Goal: Task Accomplishment & Management: Complete application form

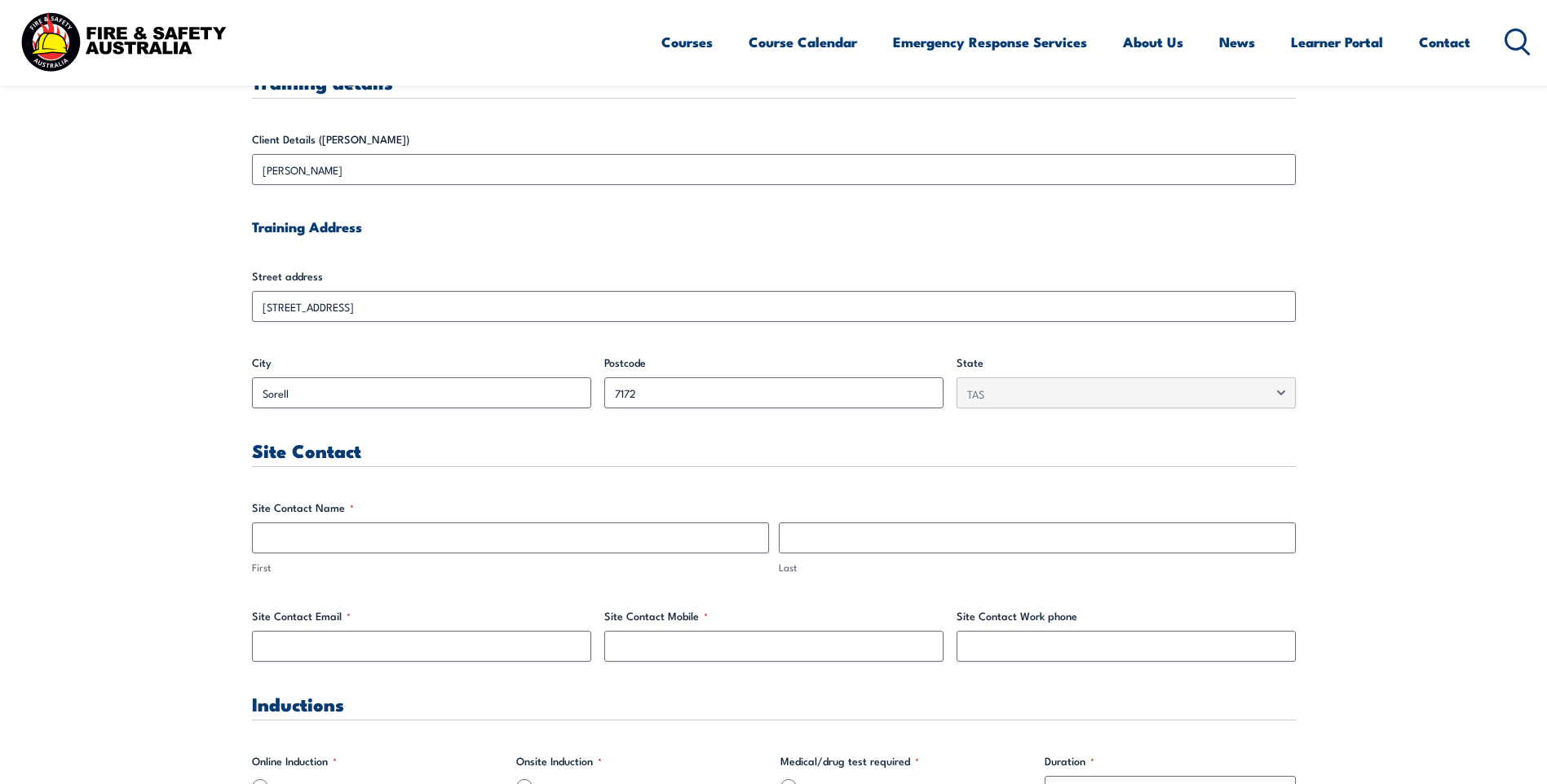
scroll to position [543, 0]
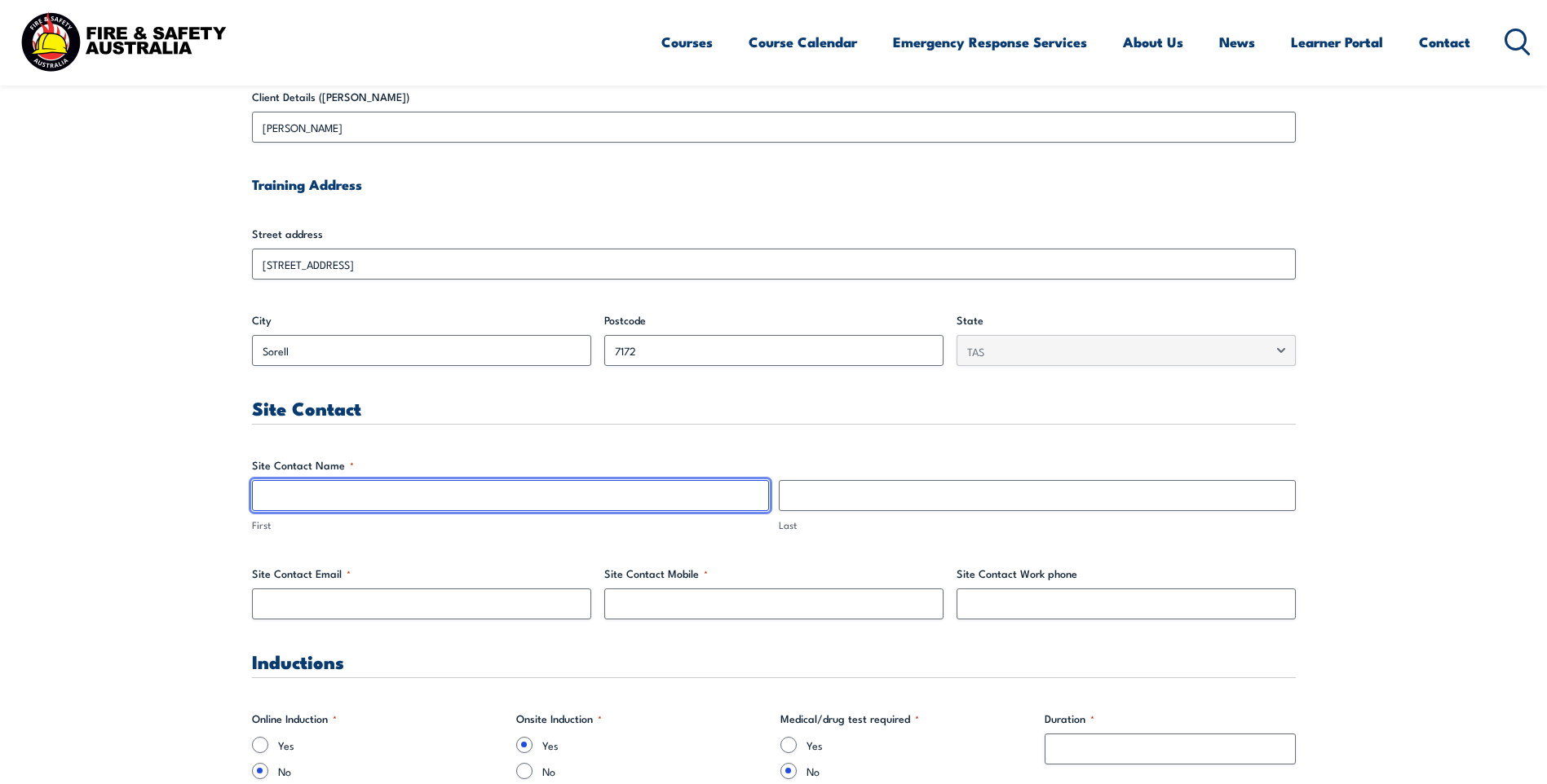
click at [321, 500] on input "First" at bounding box center [511, 496] width 517 height 31
type input "[PERSON_NAME]"
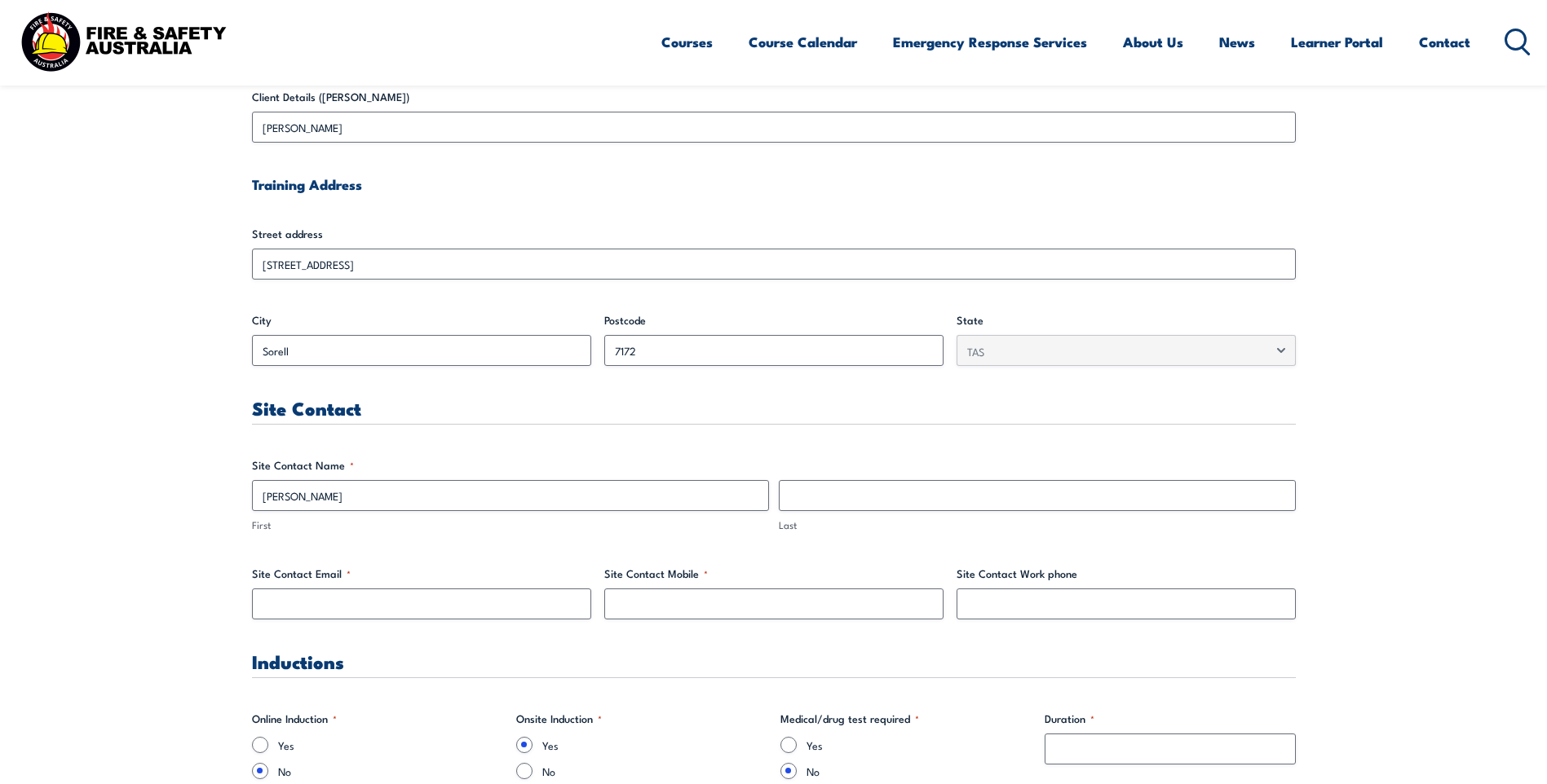
type input "Flakemore"
type input "[EMAIL_ADDRESS][DOMAIN_NAME]"
type input "62690246"
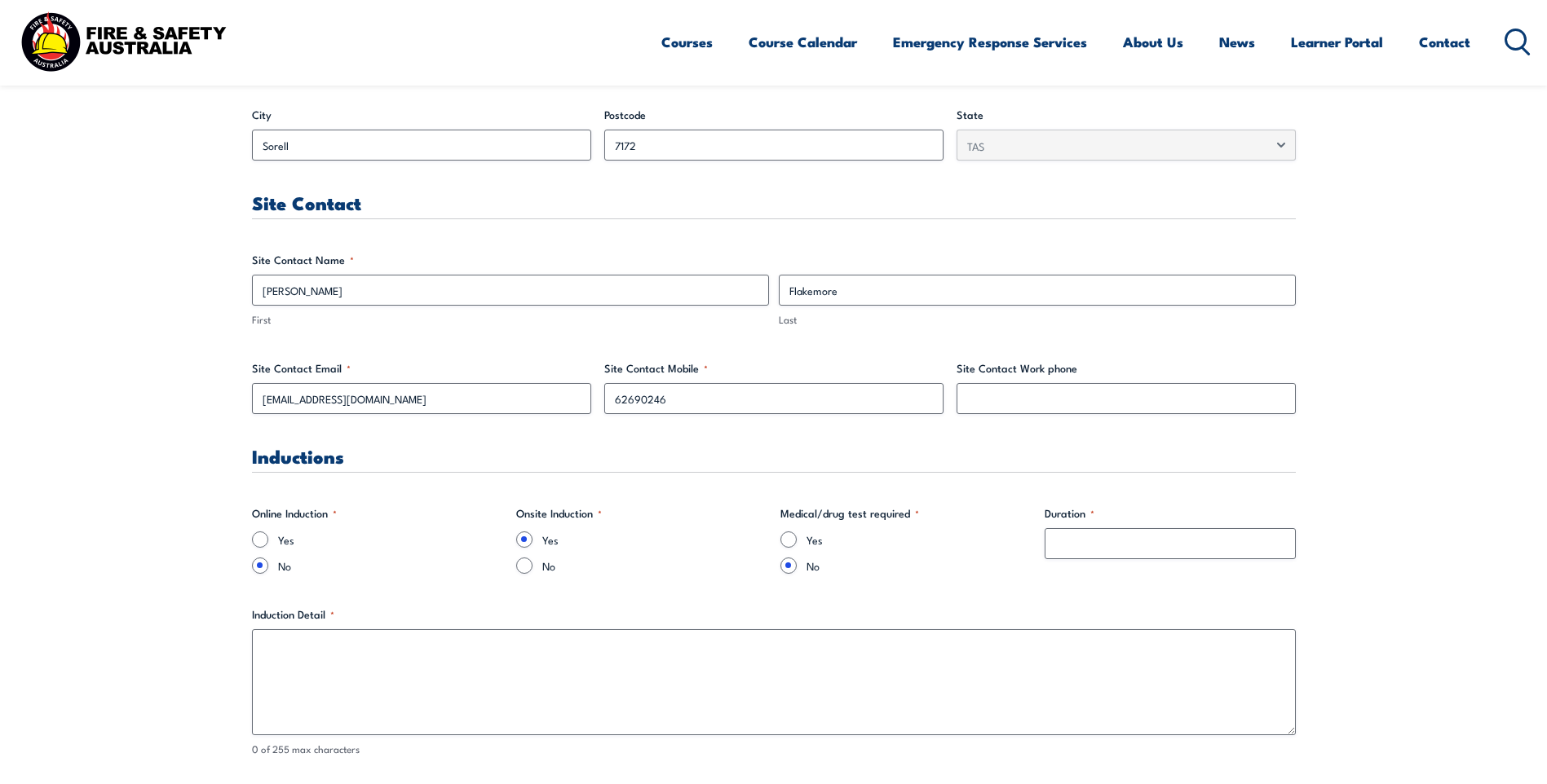
scroll to position [869, 0]
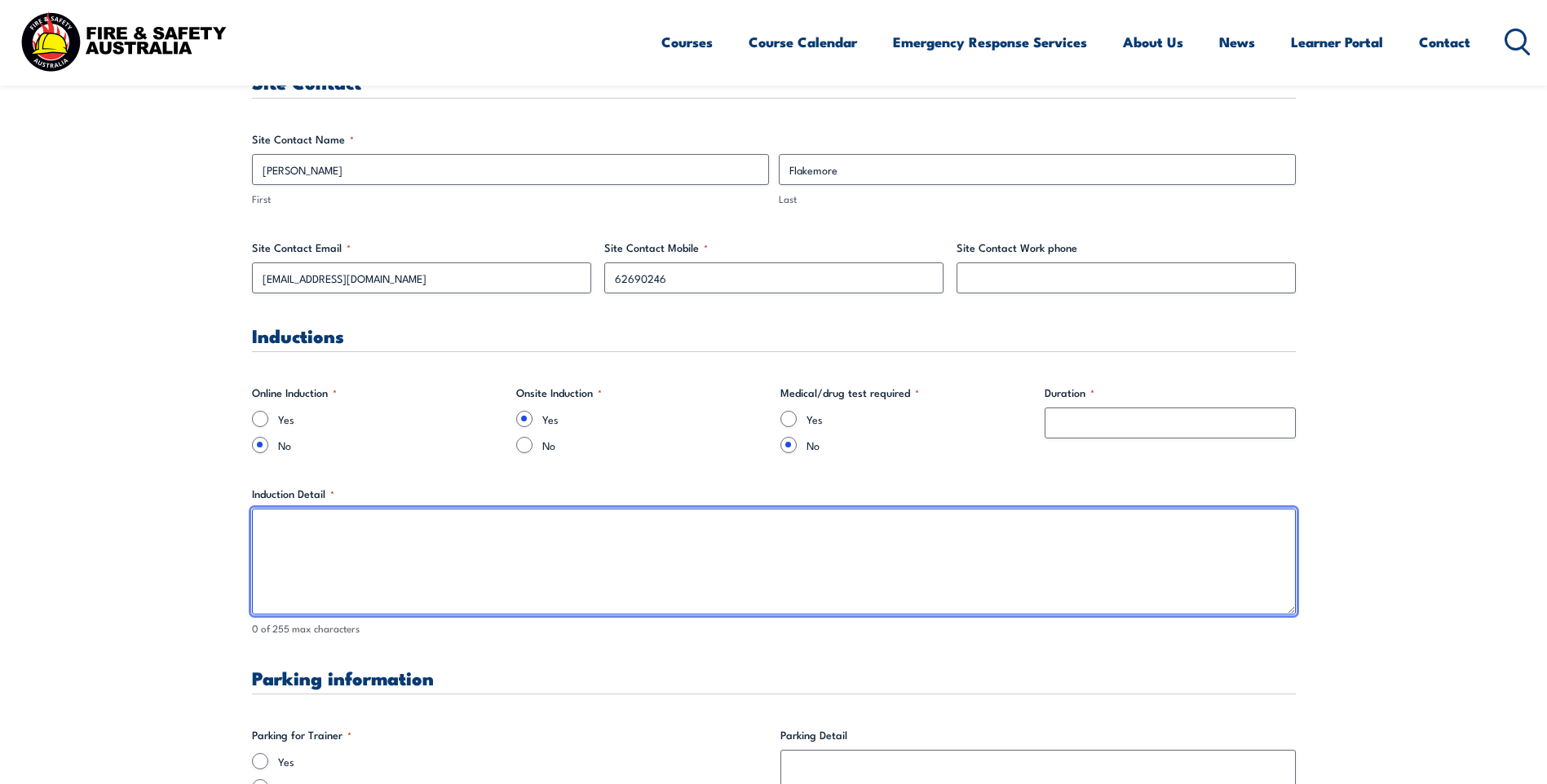
click at [300, 521] on textarea "Induction Detail *" at bounding box center [774, 562] width 1044 height 106
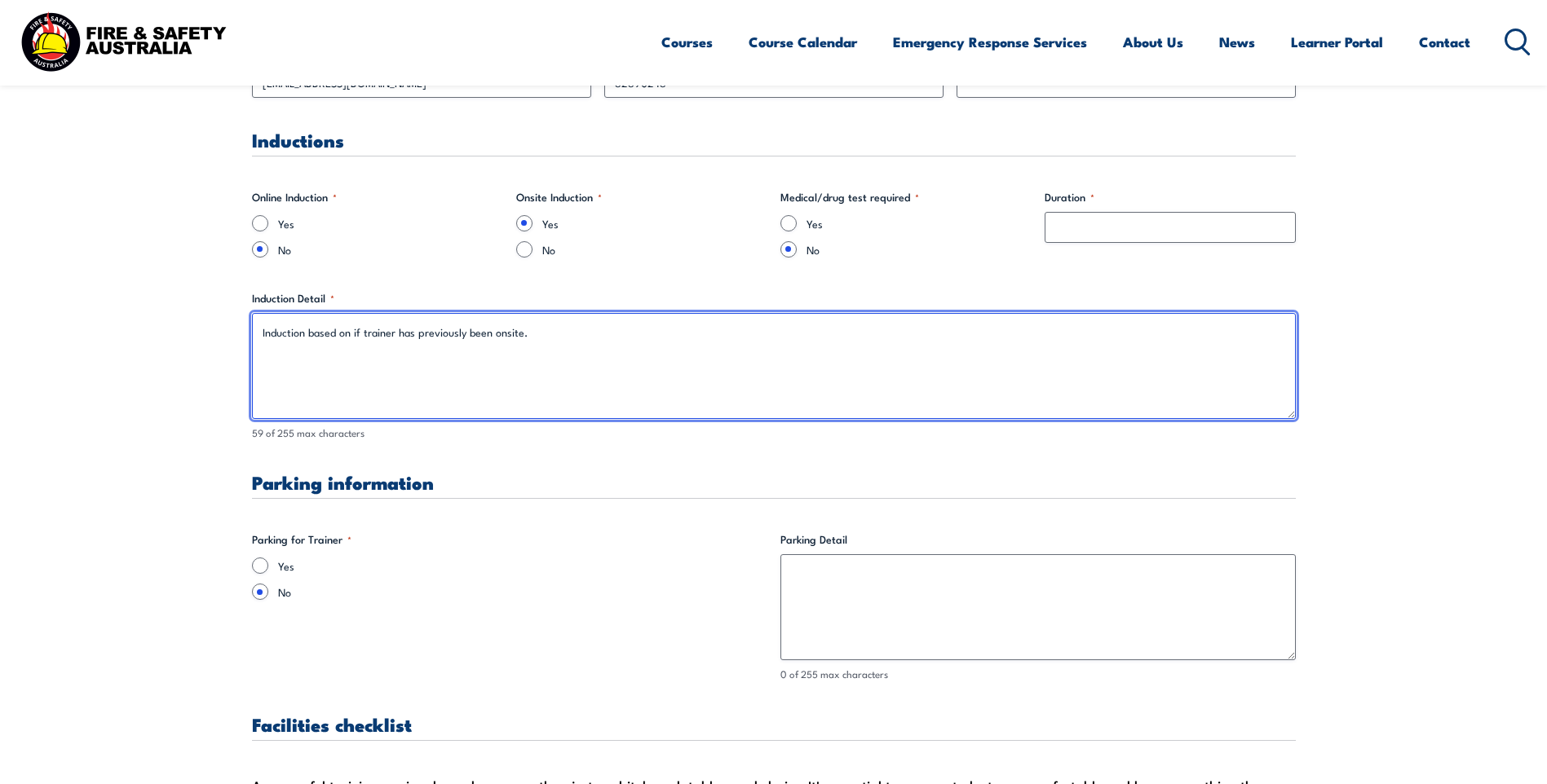
scroll to position [1114, 0]
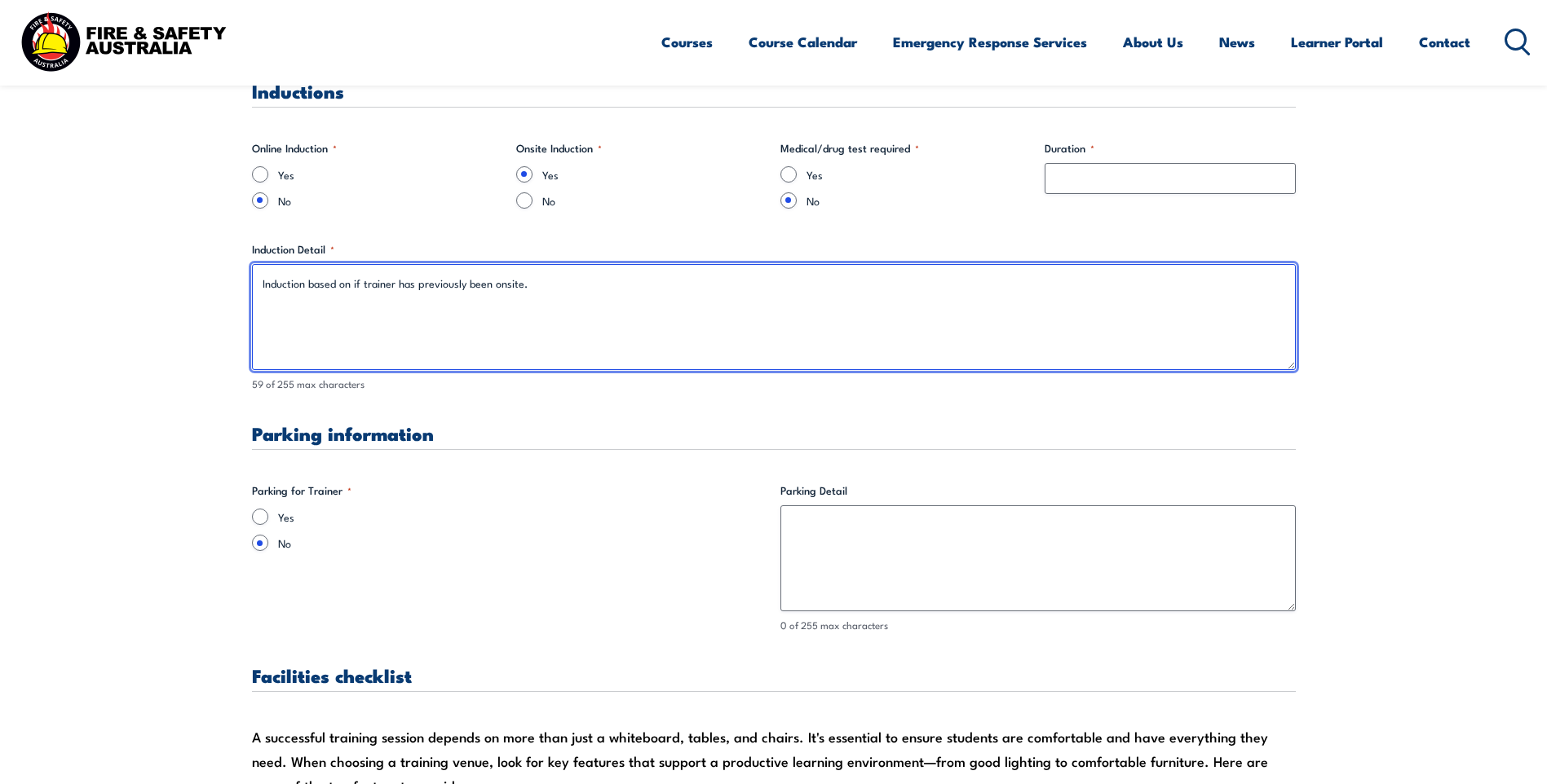
type textarea "Induction based on if trainer has previously been onsite."
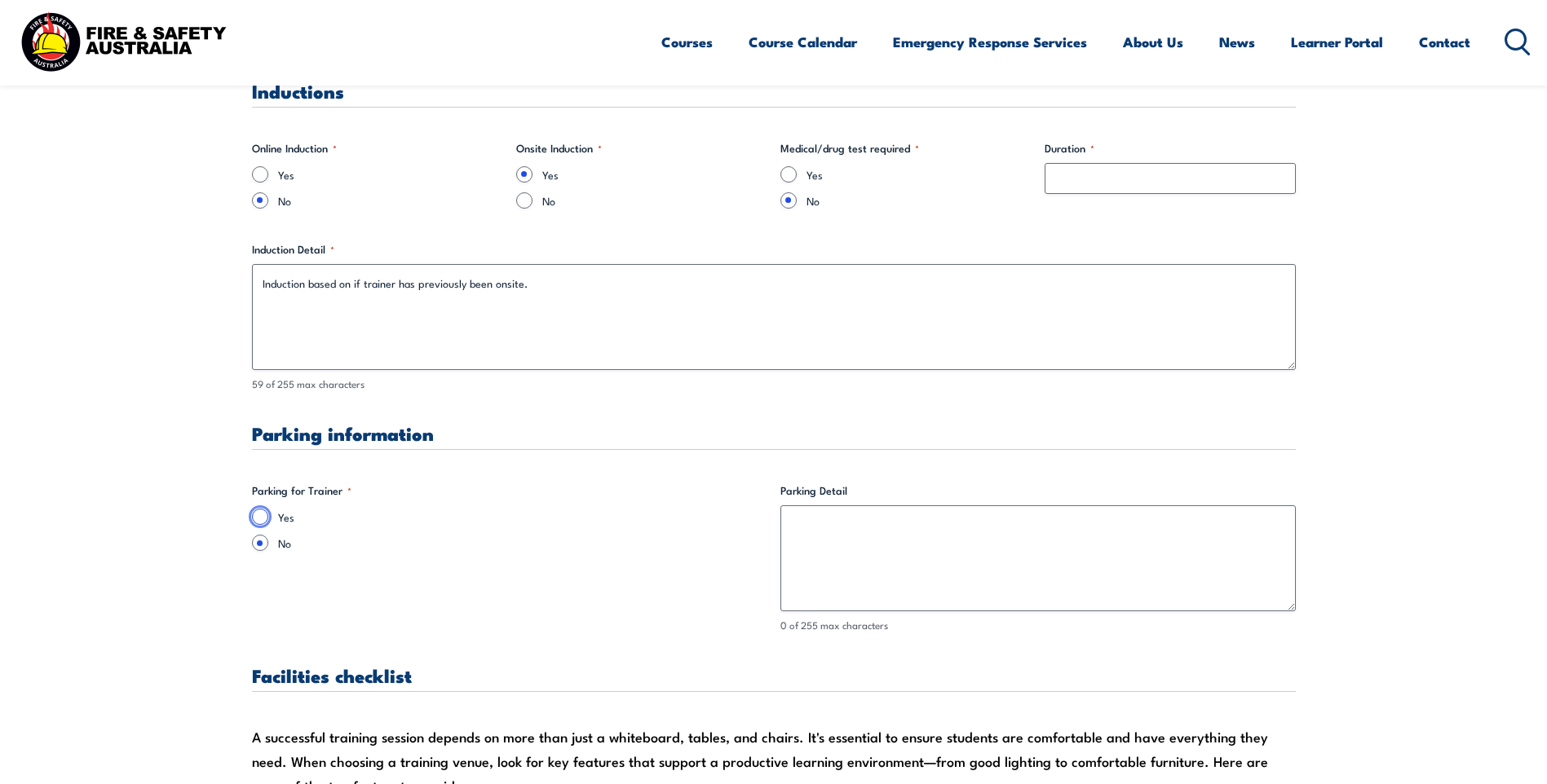
click at [259, 520] on input "Yes" at bounding box center [260, 517] width 17 height 17
radio input "true"
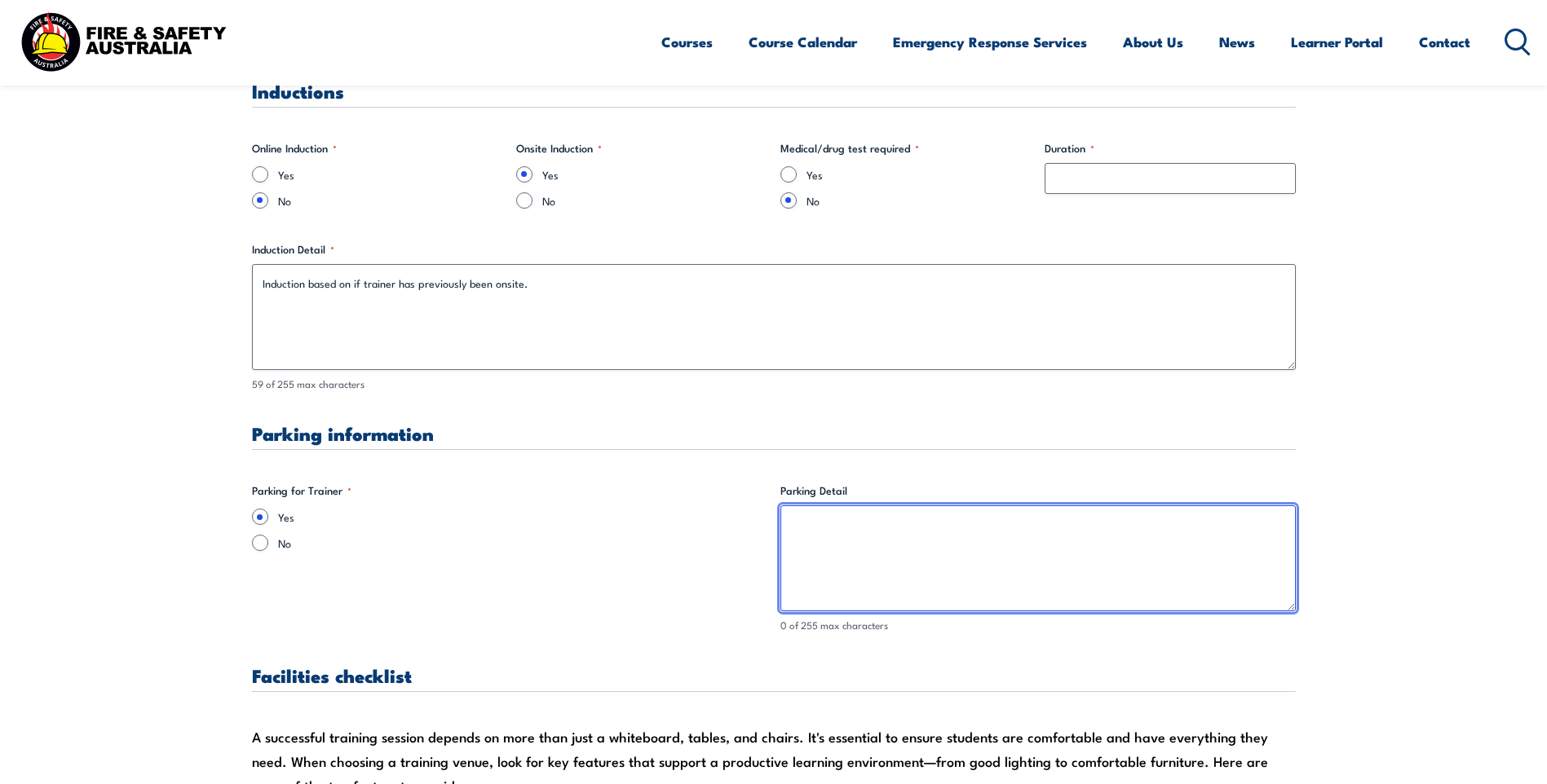
click at [828, 516] on textarea "Parking Detail" at bounding box center [1038, 558] width 515 height 106
type textarea "Site parking available"
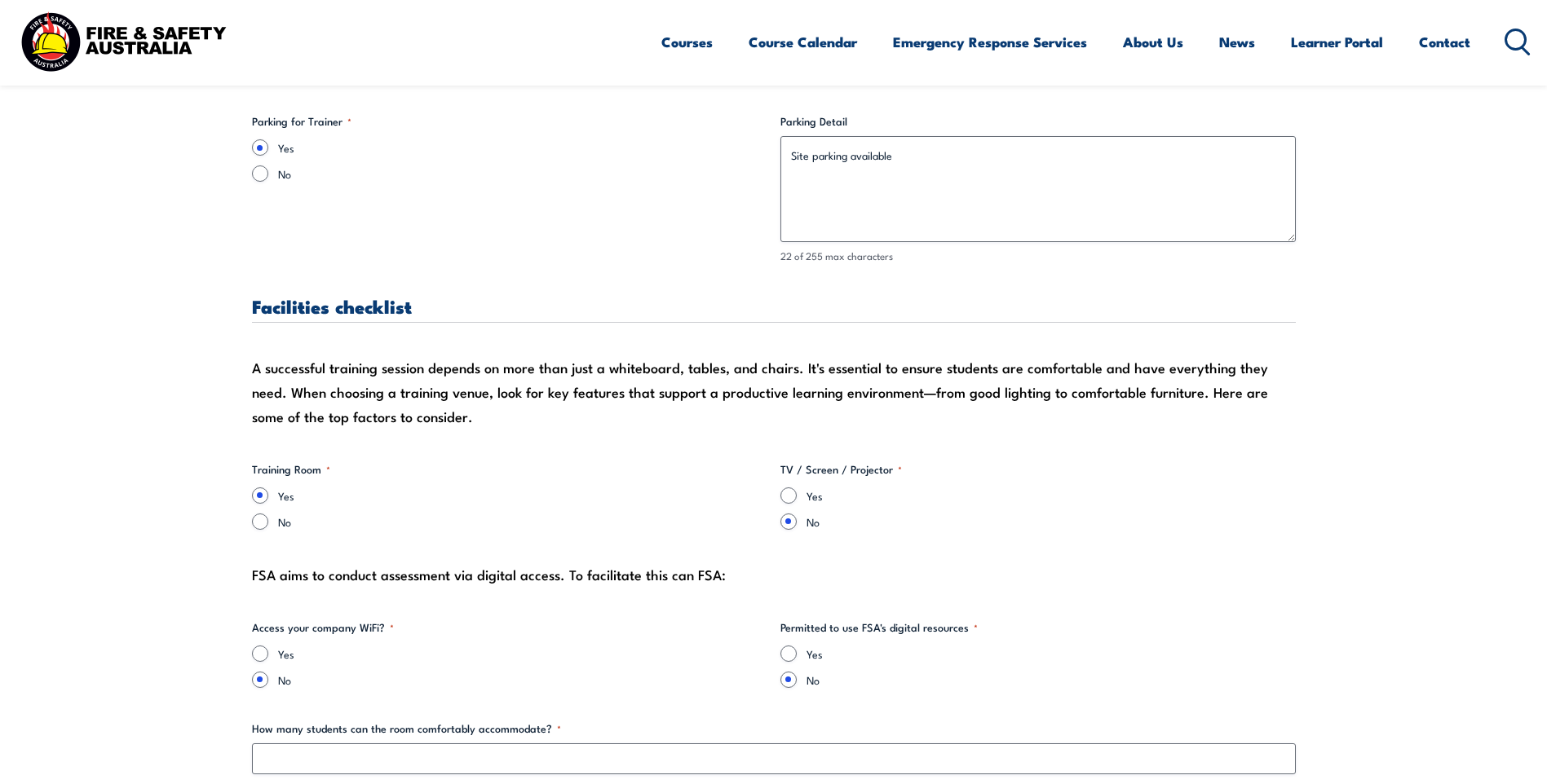
scroll to position [1521, 0]
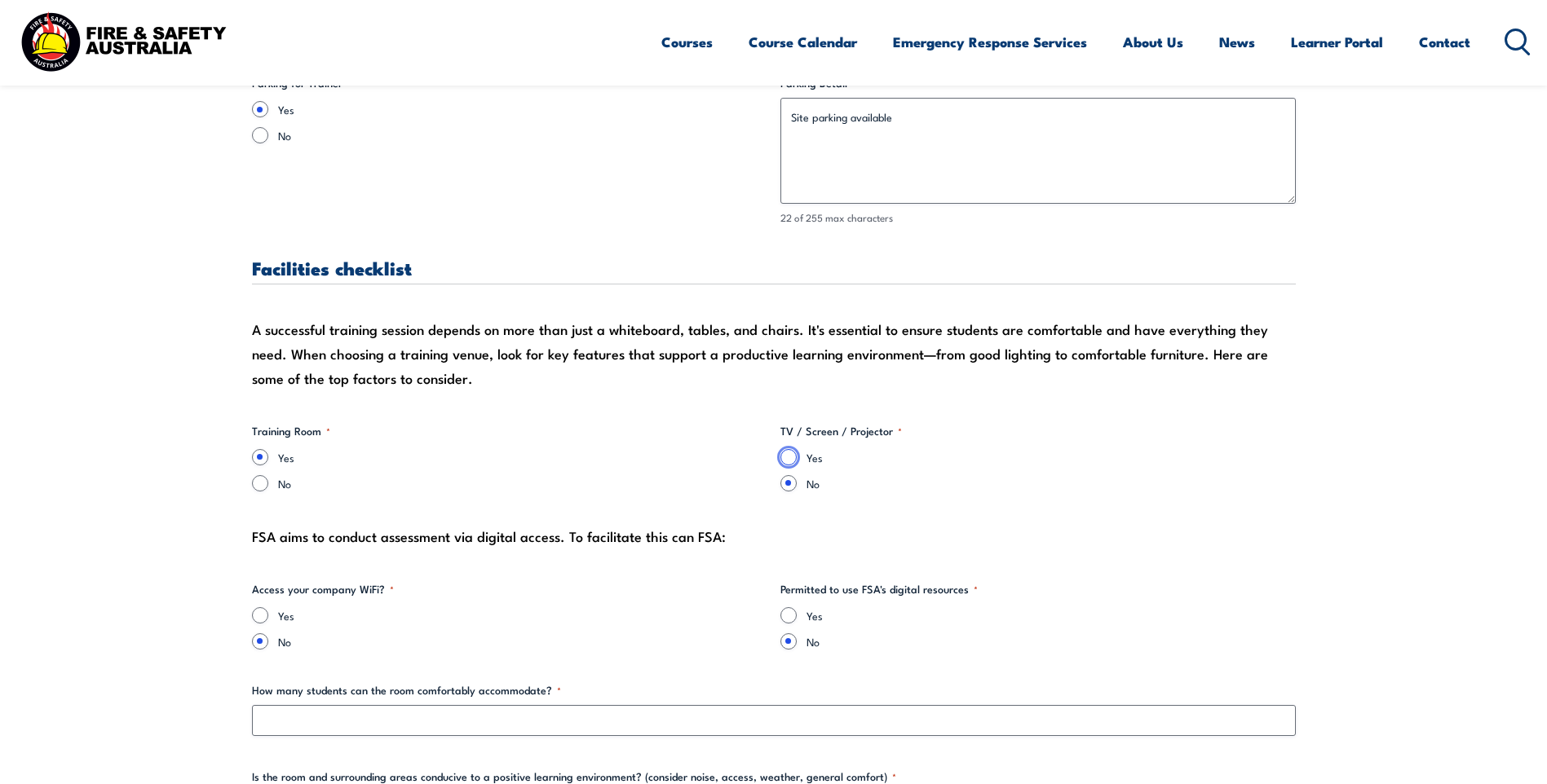
click at [784, 457] on input "Yes" at bounding box center [789, 458] width 17 height 17
radio input "true"
click at [259, 613] on input "Yes" at bounding box center [260, 615] width 17 height 17
radio input "true"
click at [785, 616] on input "Yes" at bounding box center [789, 615] width 17 height 17
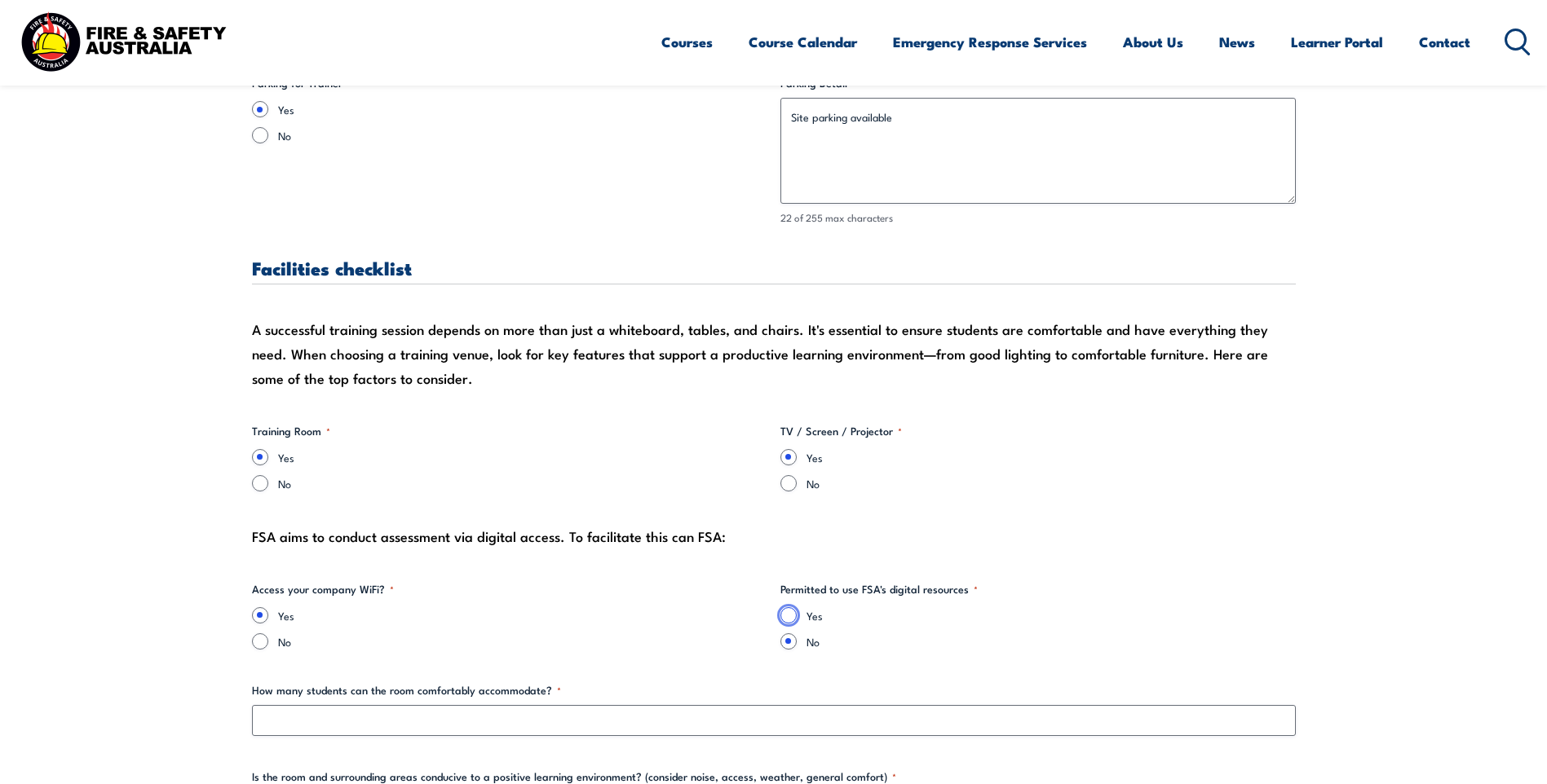
radio input "true"
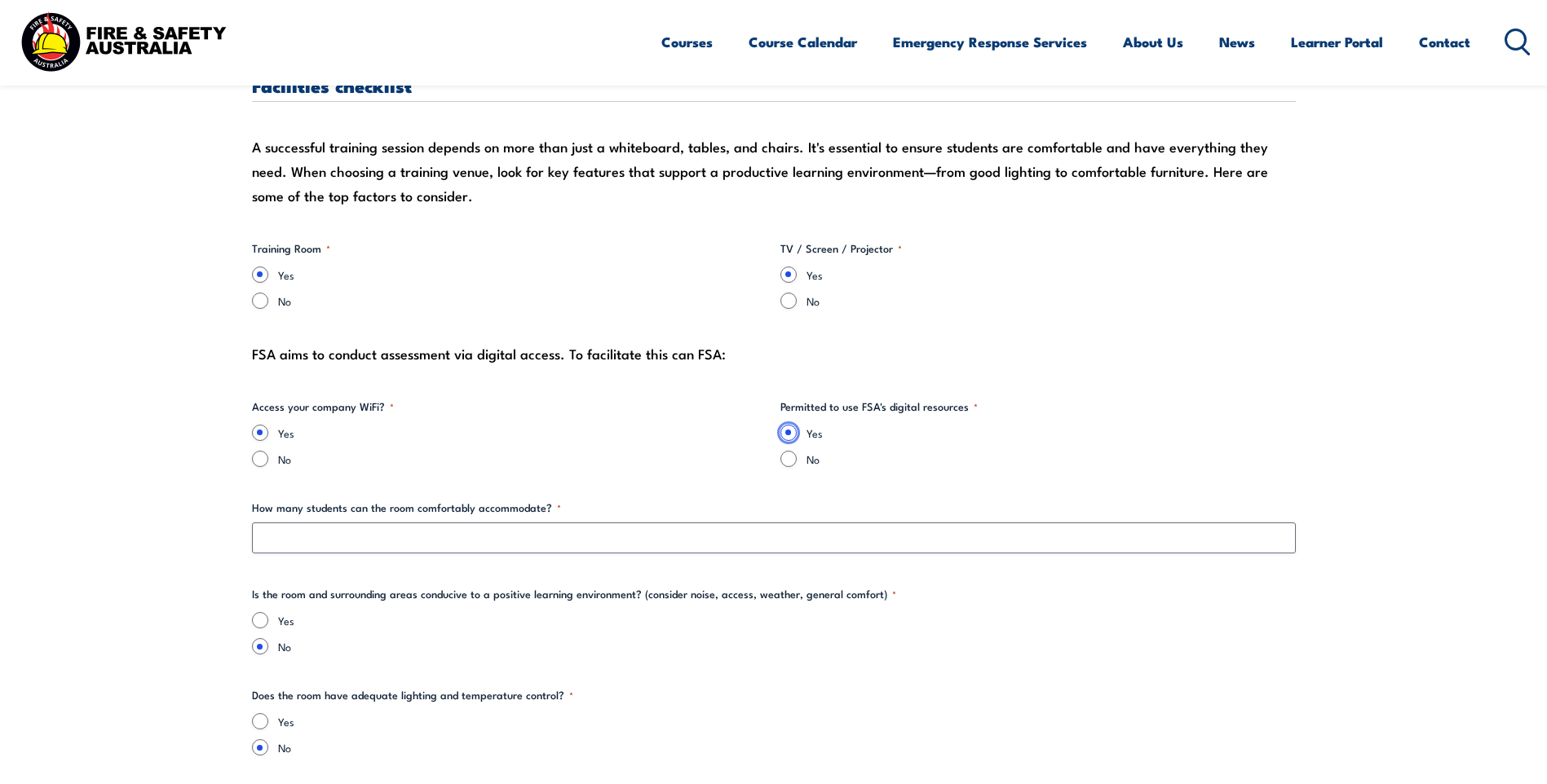
scroll to position [1766, 0]
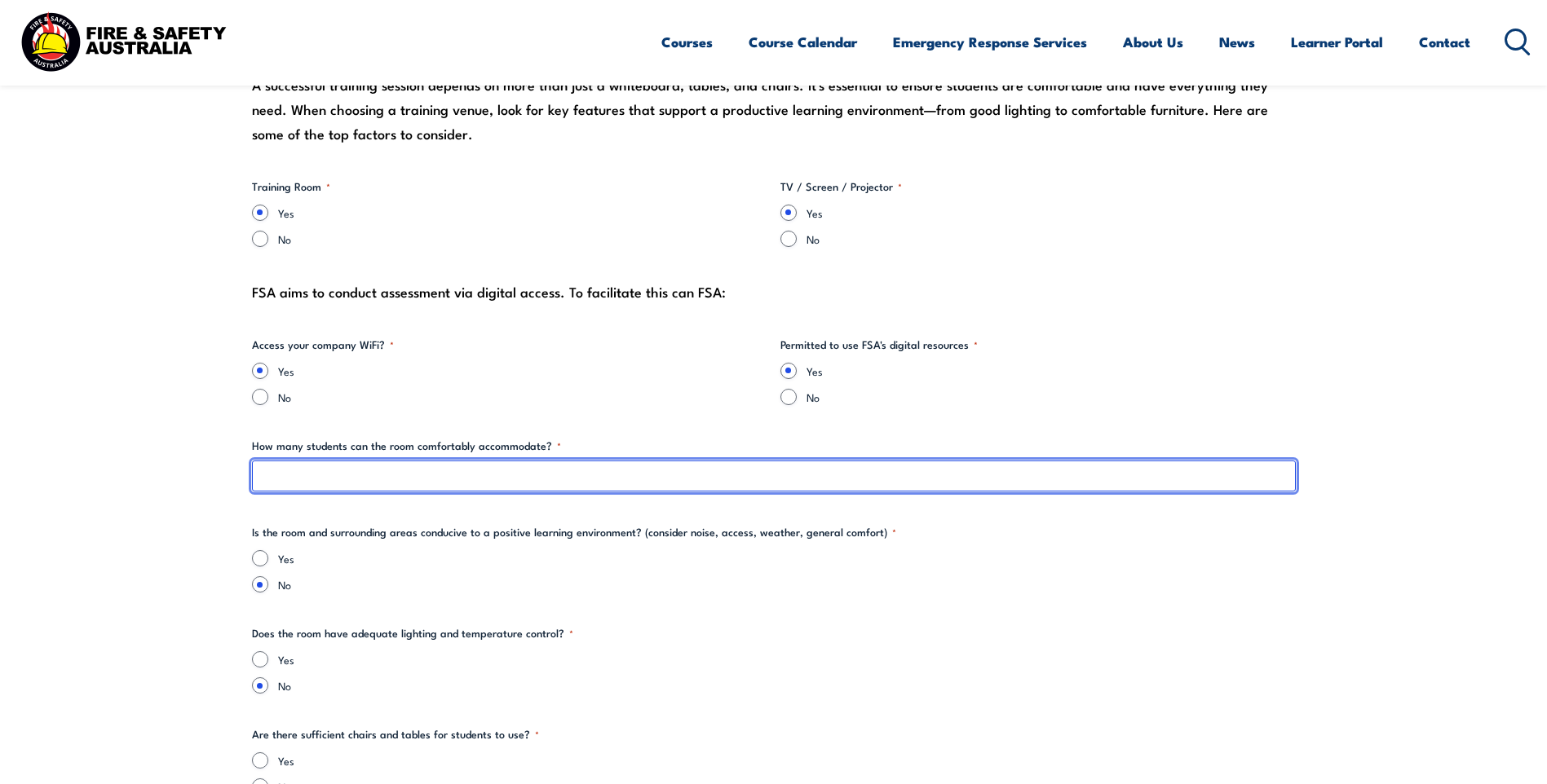
click at [333, 475] on input "How many students can the room comfortably accommodate? *" at bounding box center [774, 476] width 1044 height 31
type input "30"
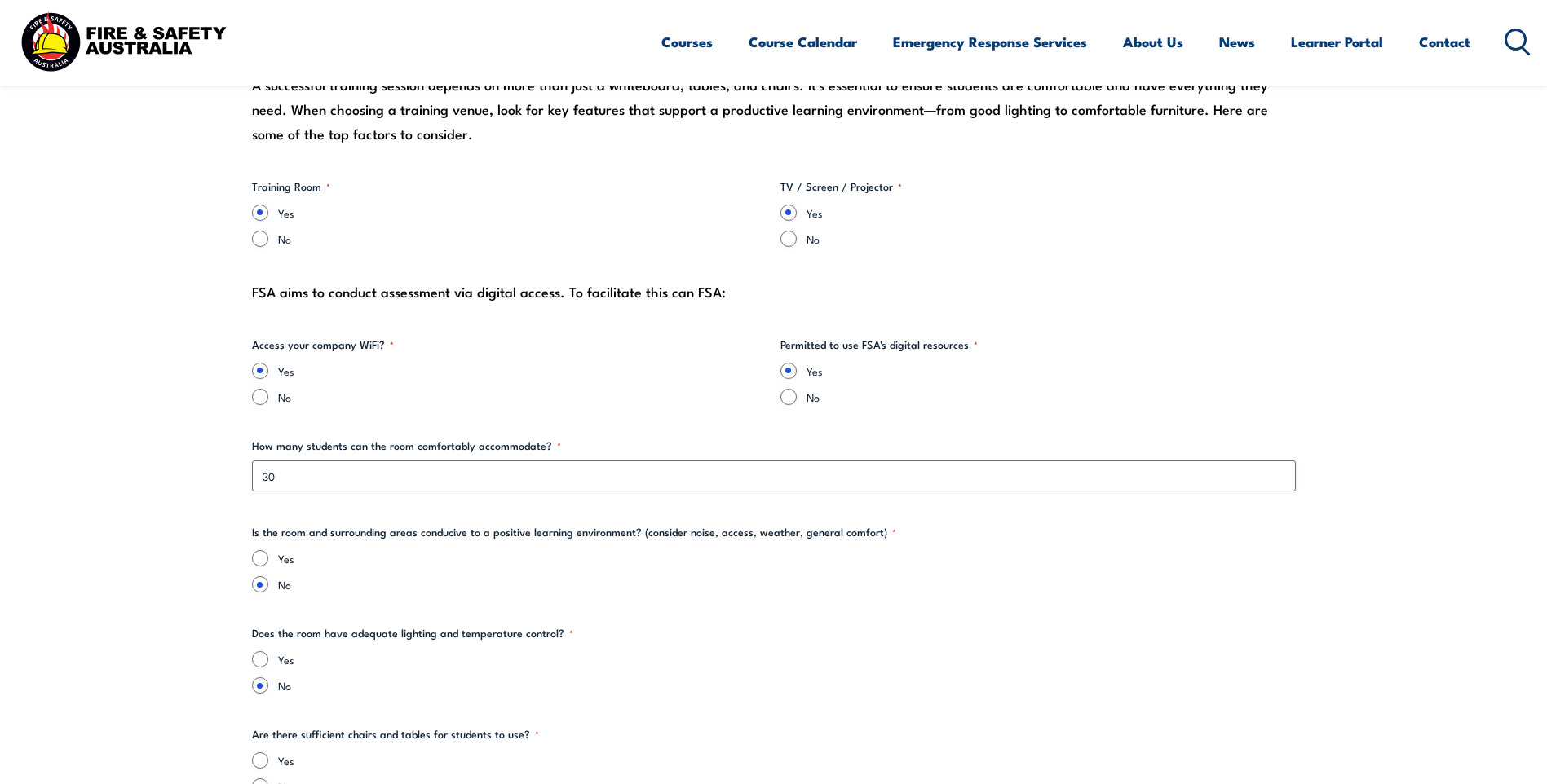
click at [257, 559] on input "Yes" at bounding box center [260, 558] width 17 height 17
radio input "true"
click at [264, 658] on input "Yes" at bounding box center [260, 660] width 17 height 17
radio input "true"
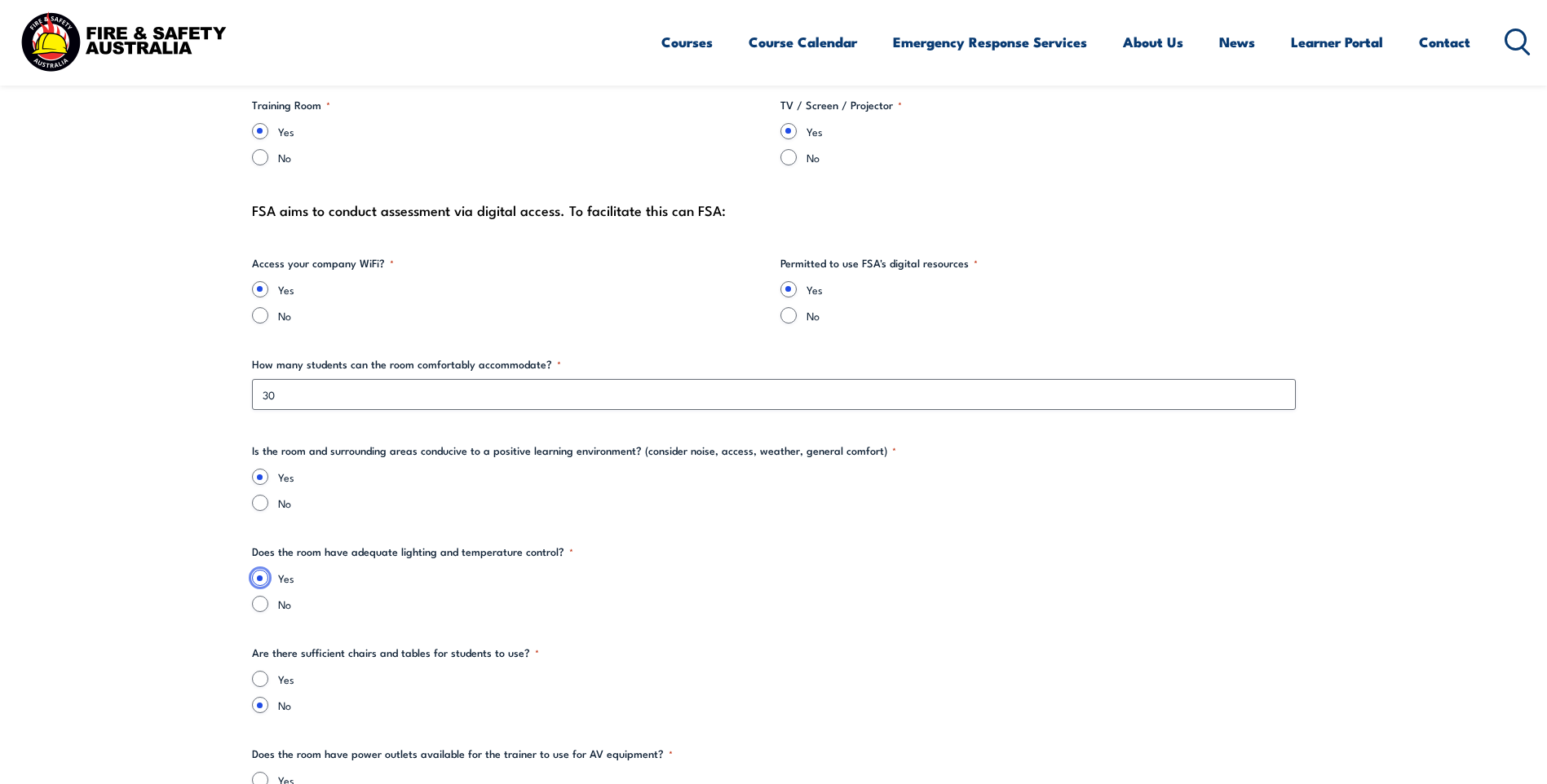
scroll to position [1929, 0]
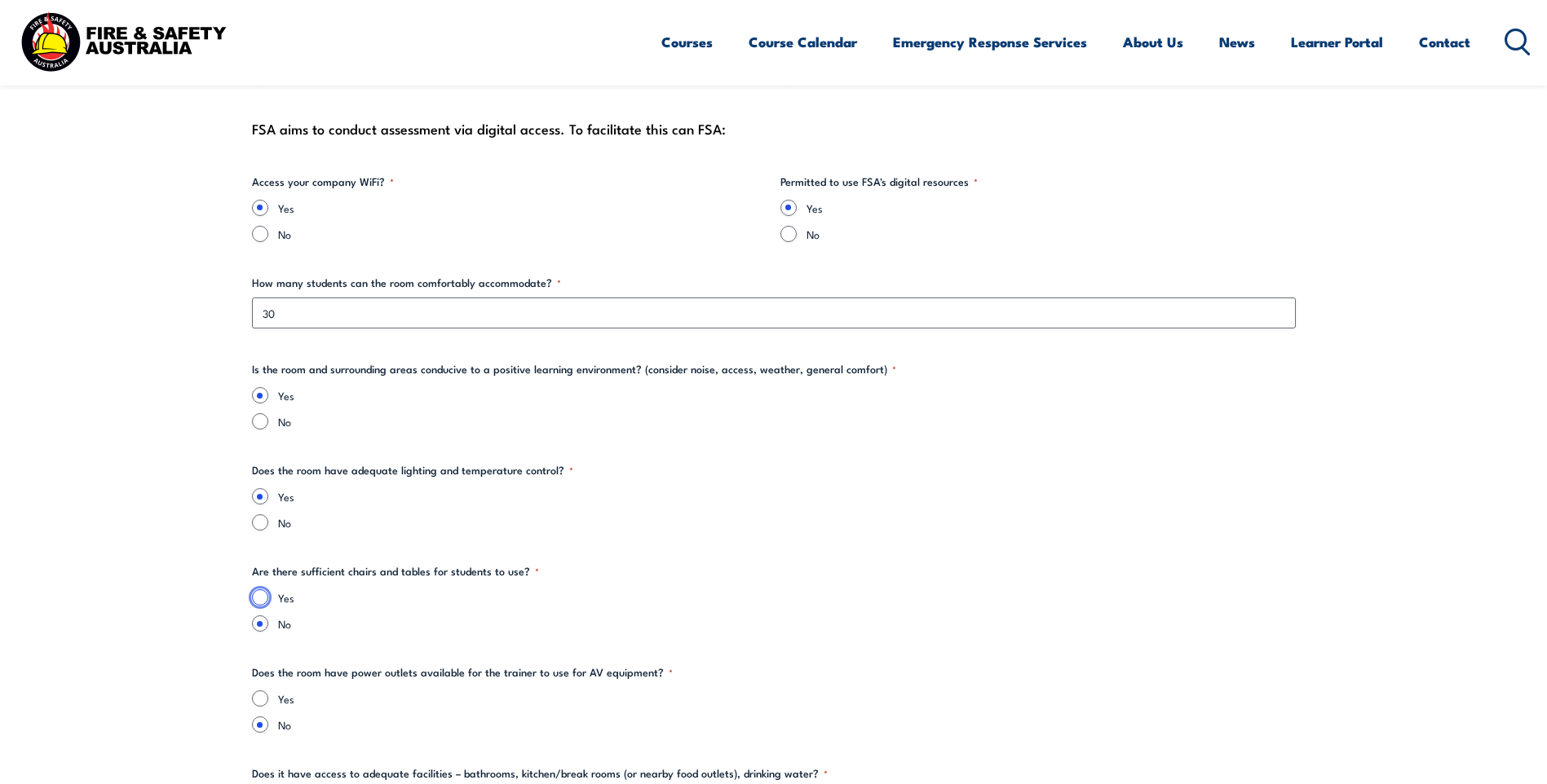
click at [264, 602] on input "Yes" at bounding box center [260, 598] width 17 height 17
radio input "true"
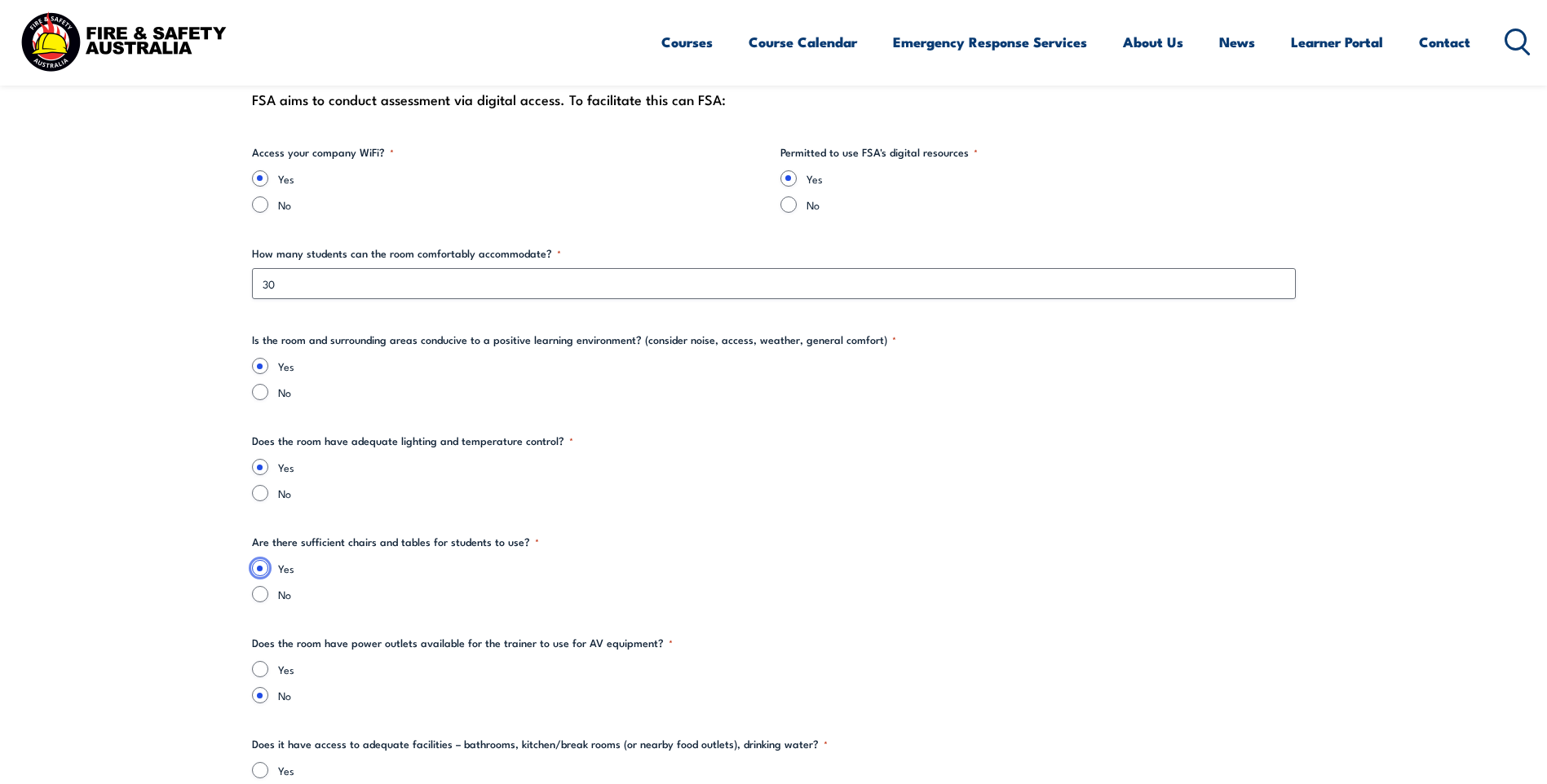
scroll to position [2011, 0]
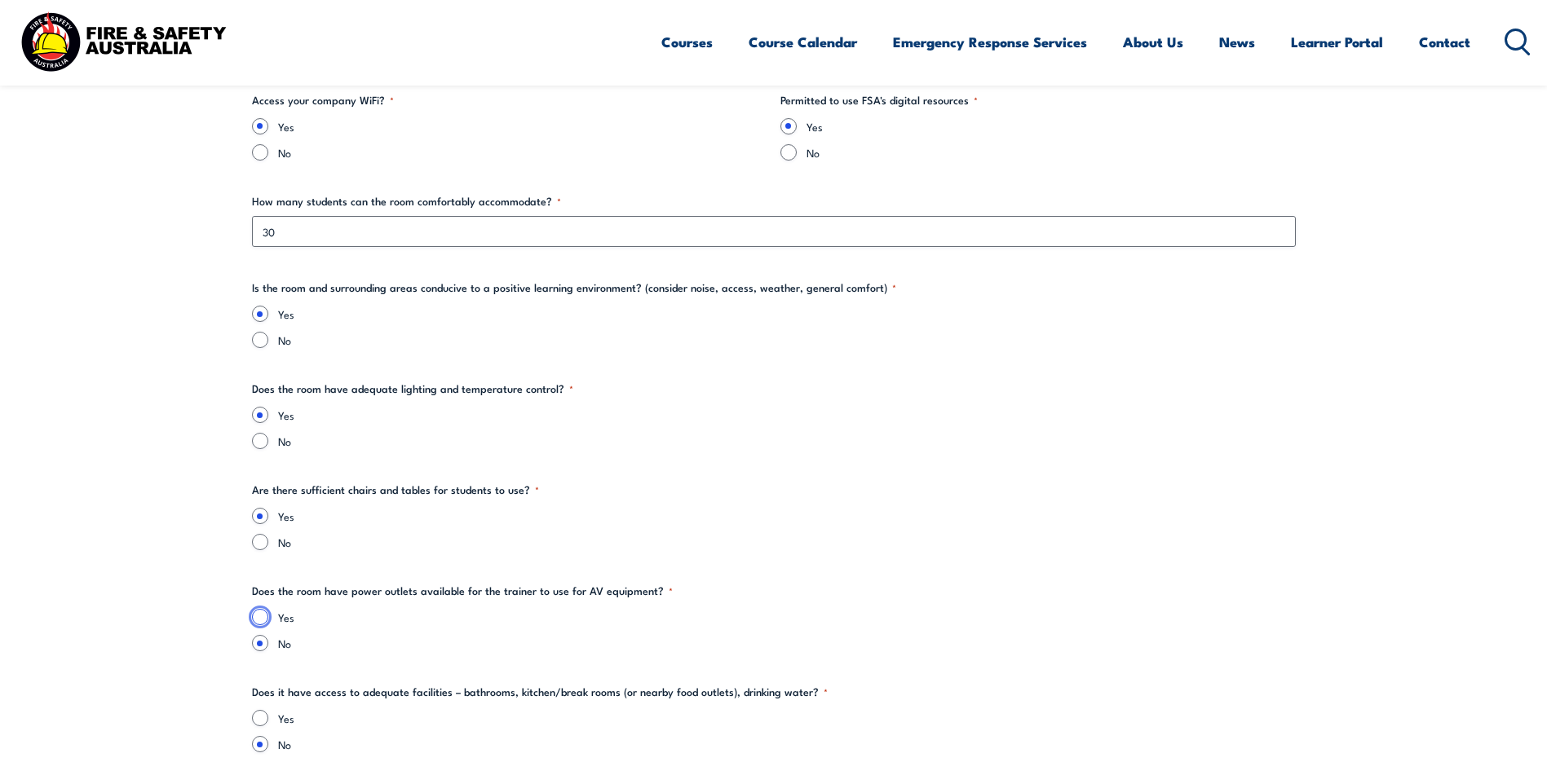
click at [260, 618] on input "Yes" at bounding box center [260, 617] width 17 height 17
radio input "true"
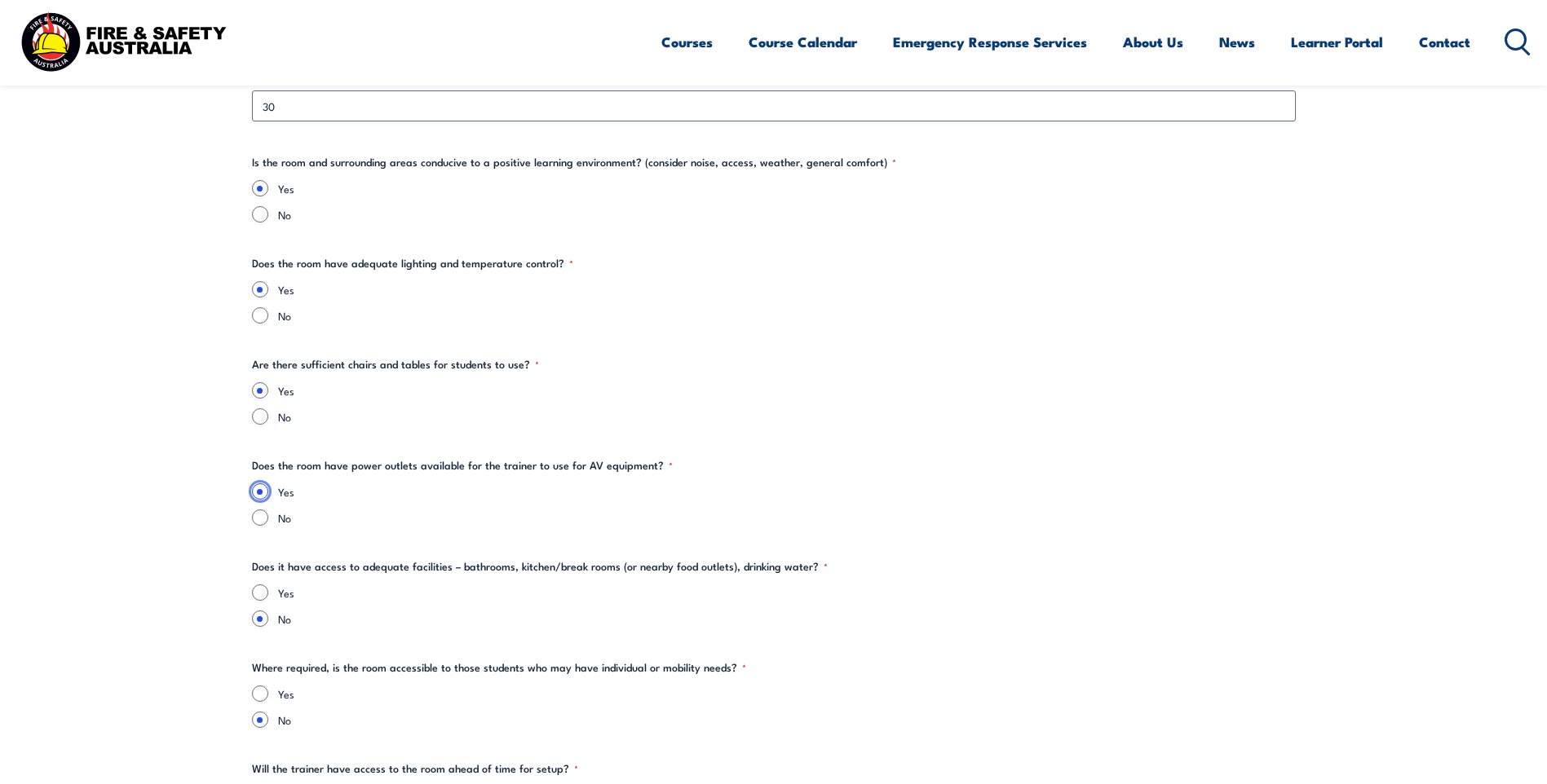
scroll to position [2174, 0]
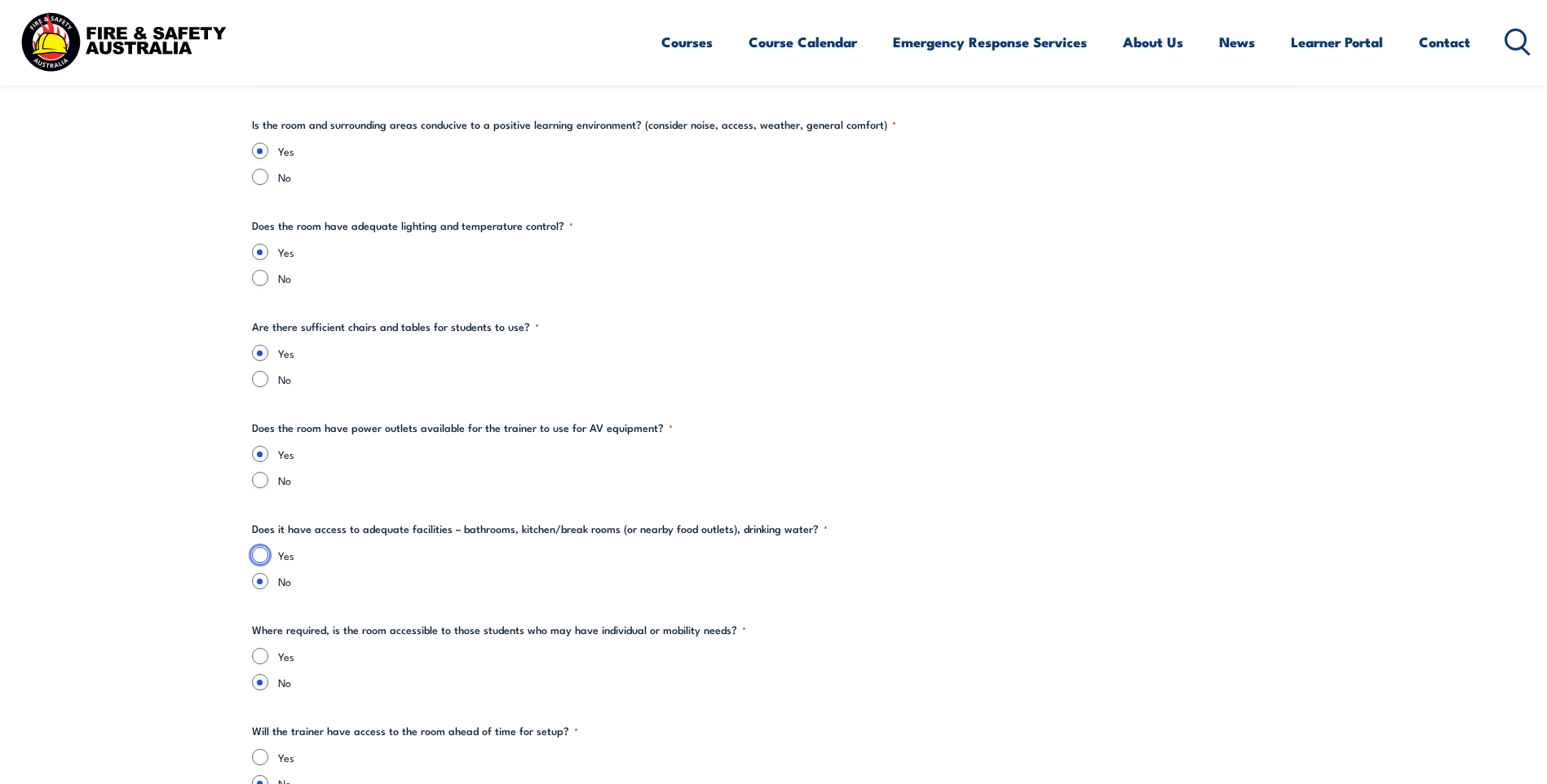
click at [260, 554] on input "Yes" at bounding box center [260, 556] width 17 height 17
radio input "true"
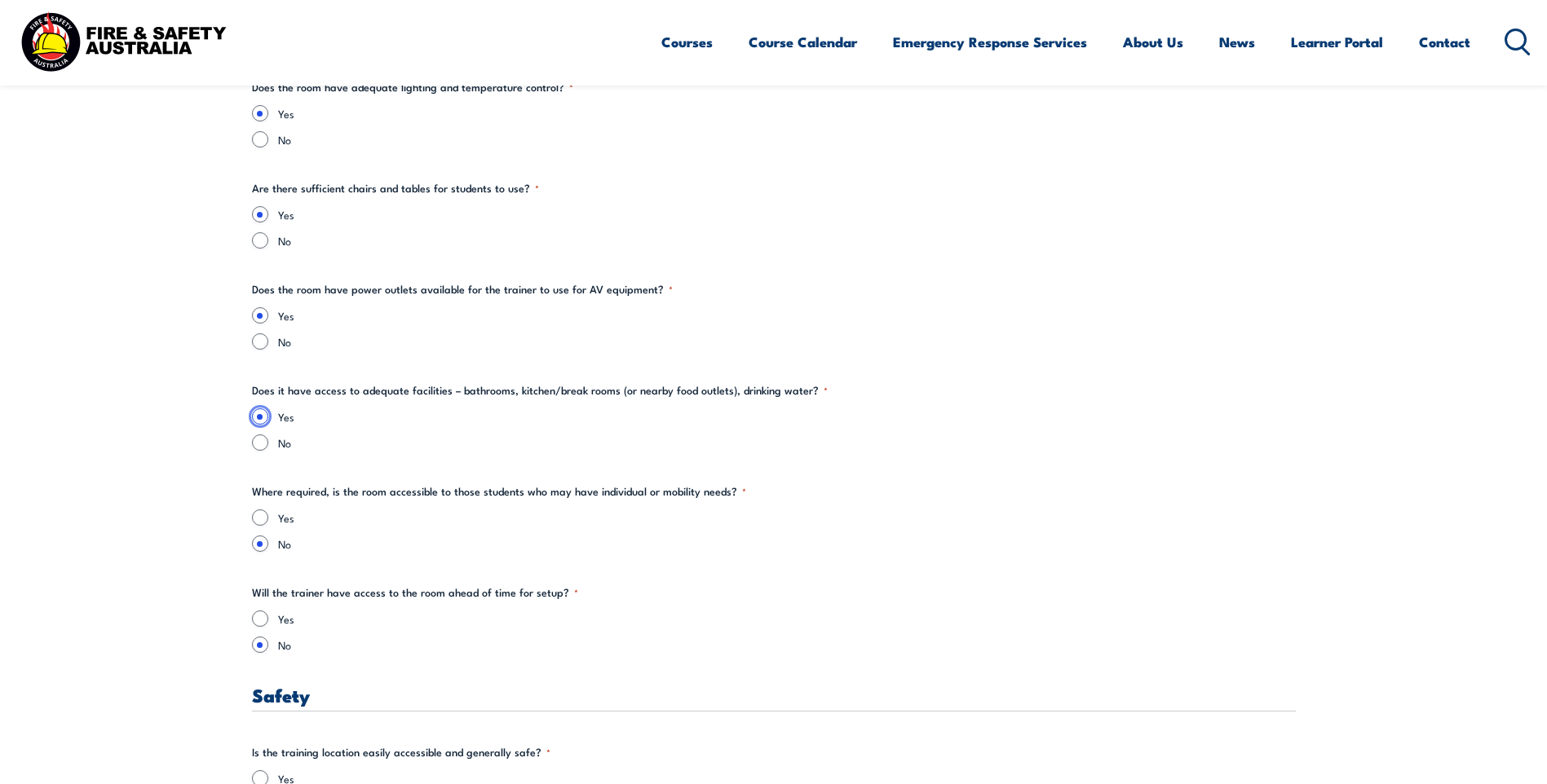
scroll to position [2418, 0]
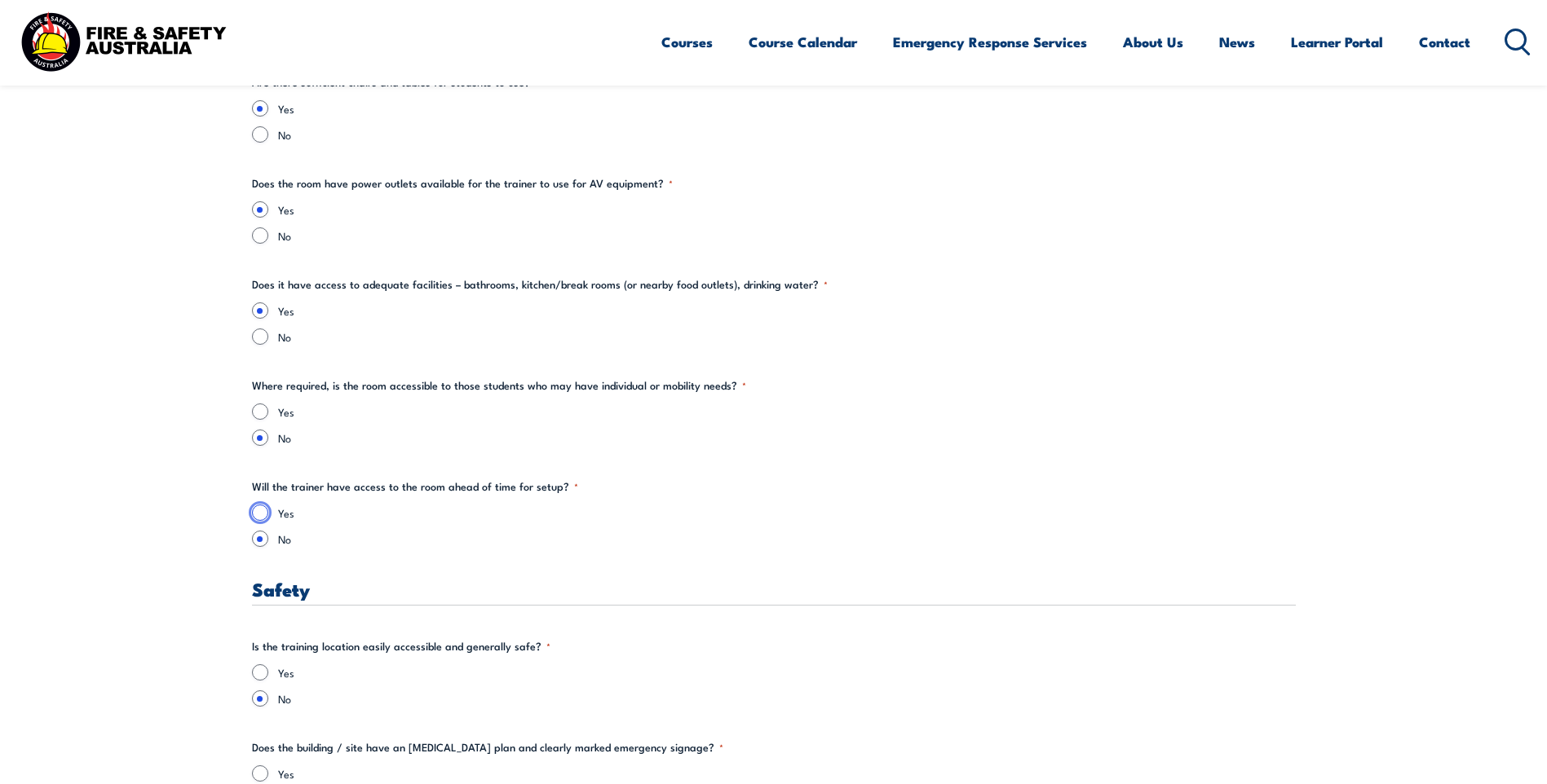
click at [258, 513] on input "Yes" at bounding box center [260, 513] width 17 height 17
radio input "true"
click at [263, 677] on input "Yes" at bounding box center [260, 673] width 17 height 17
radio input "true"
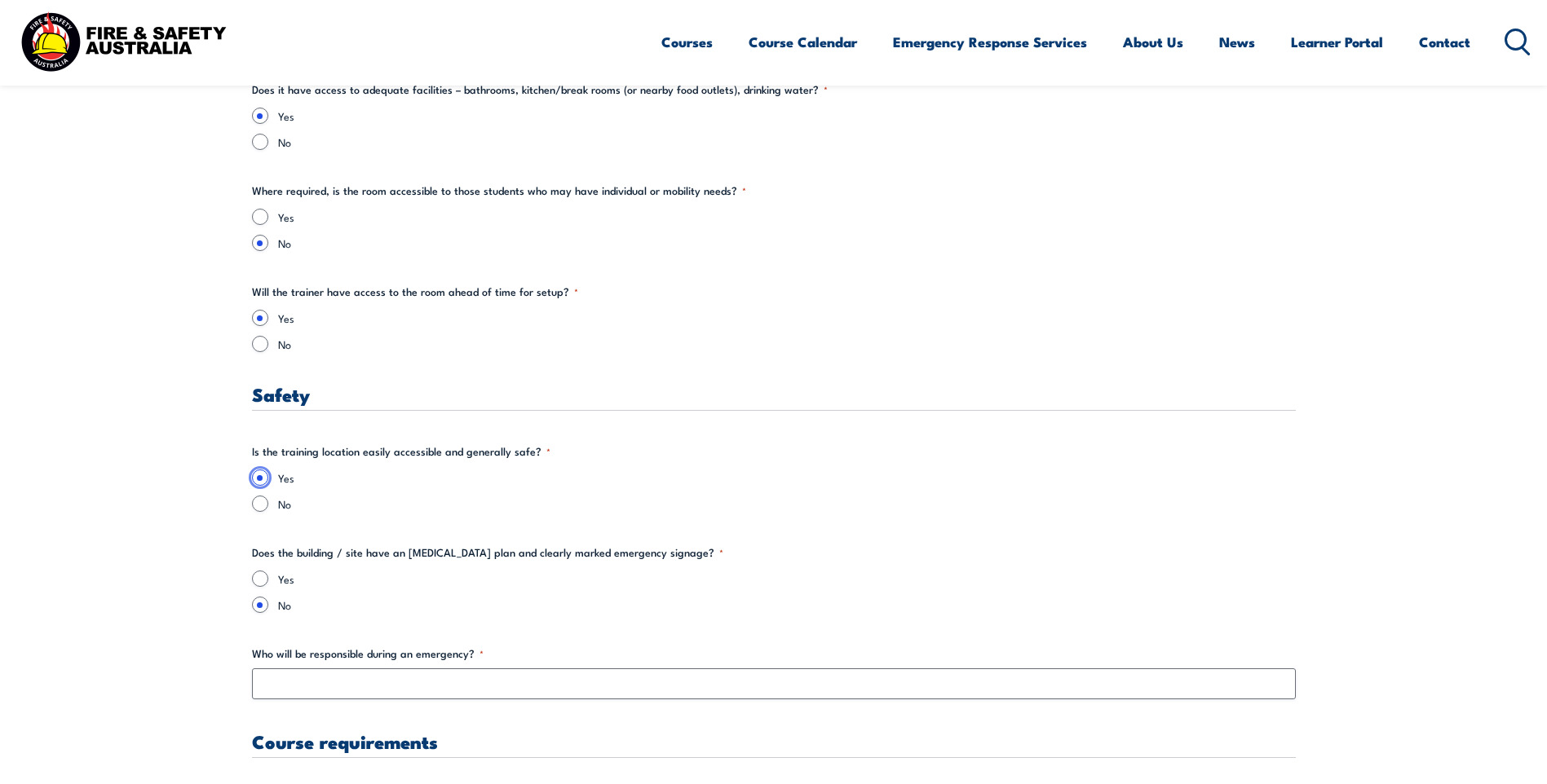
scroll to position [2663, 0]
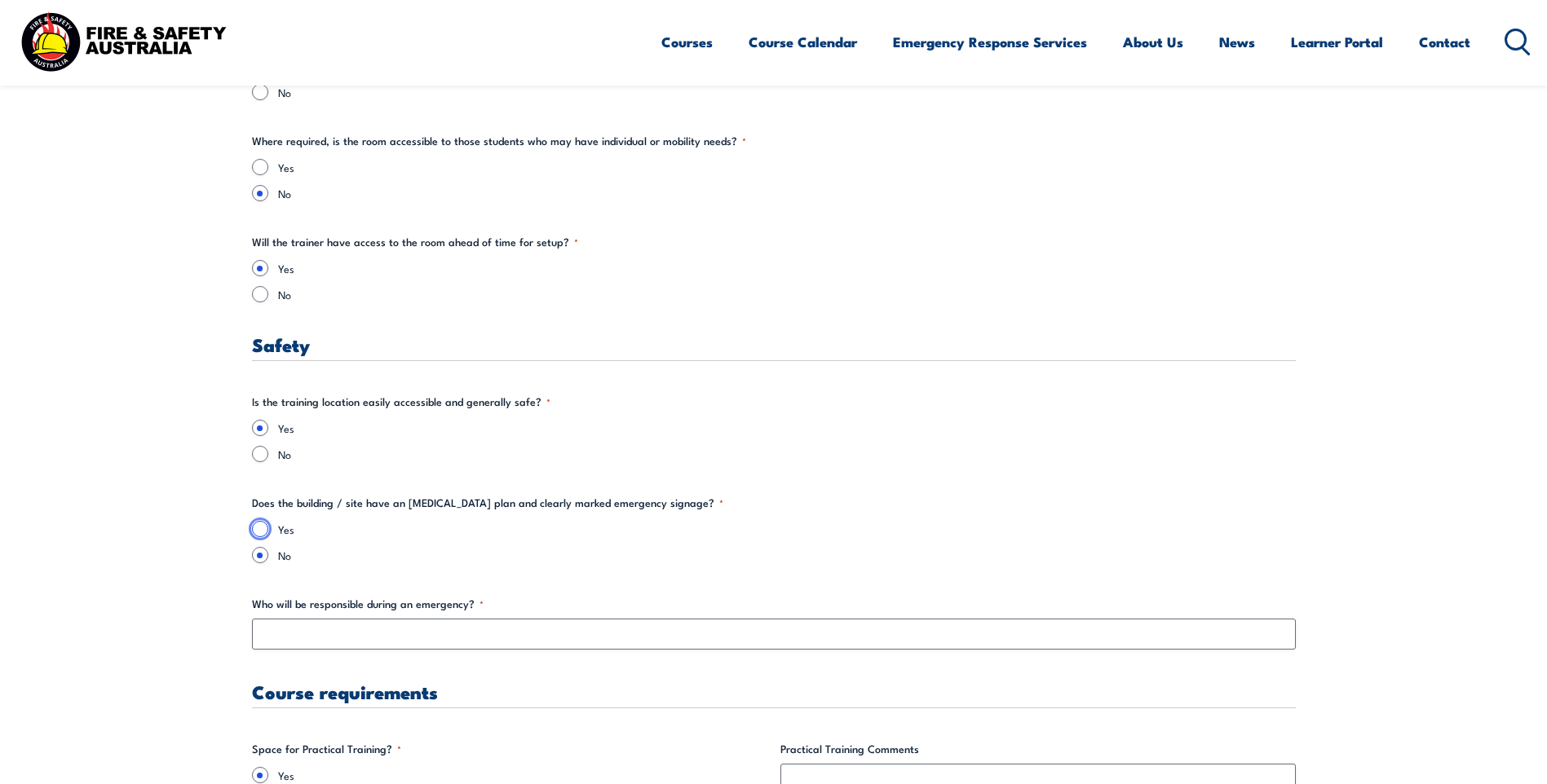
click at [261, 533] on input "Yes" at bounding box center [260, 529] width 17 height 17
radio input "true"
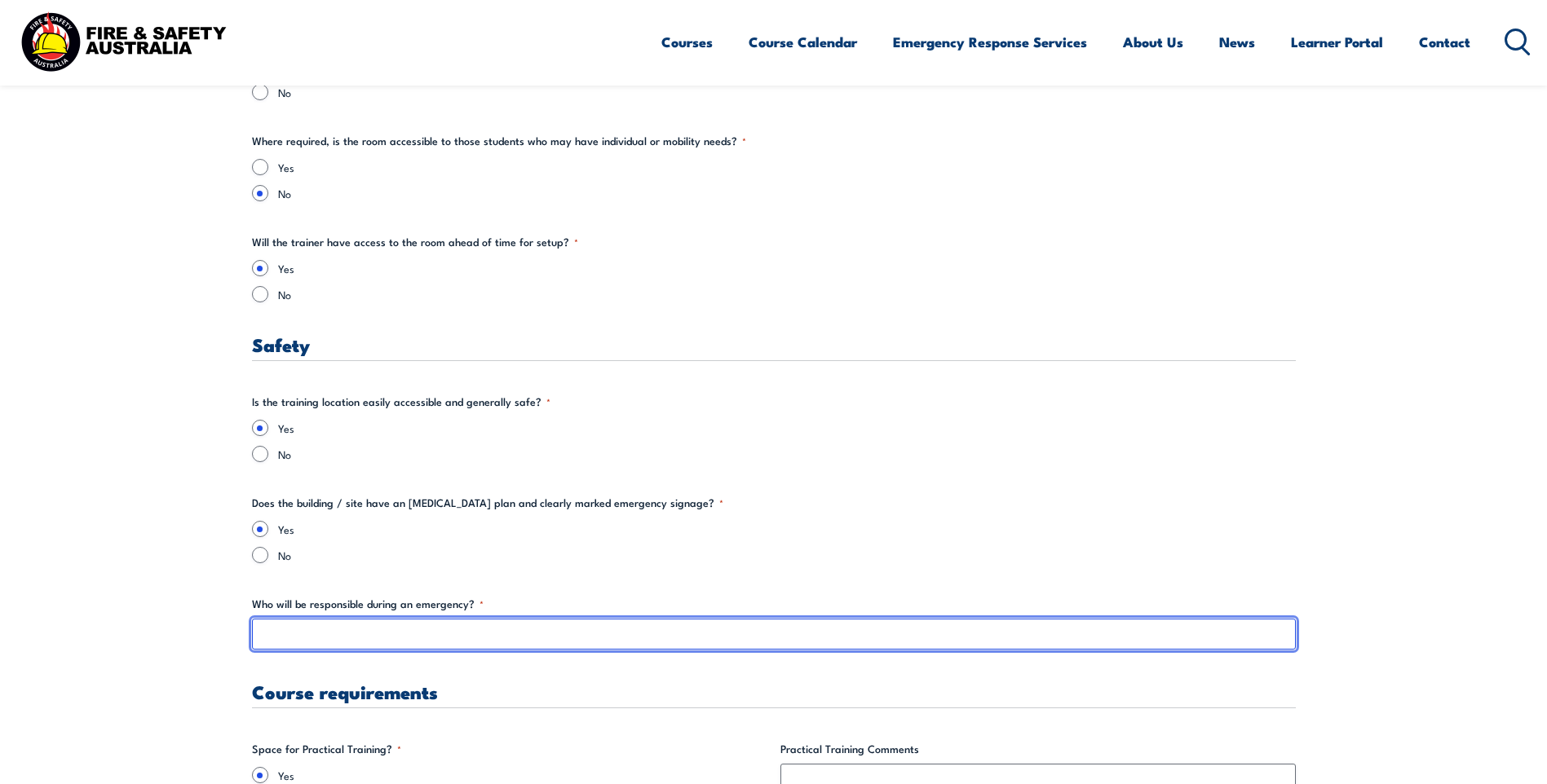
click at [355, 631] on input "Who will be responsible during an emergency? *" at bounding box center [774, 635] width 1044 height 31
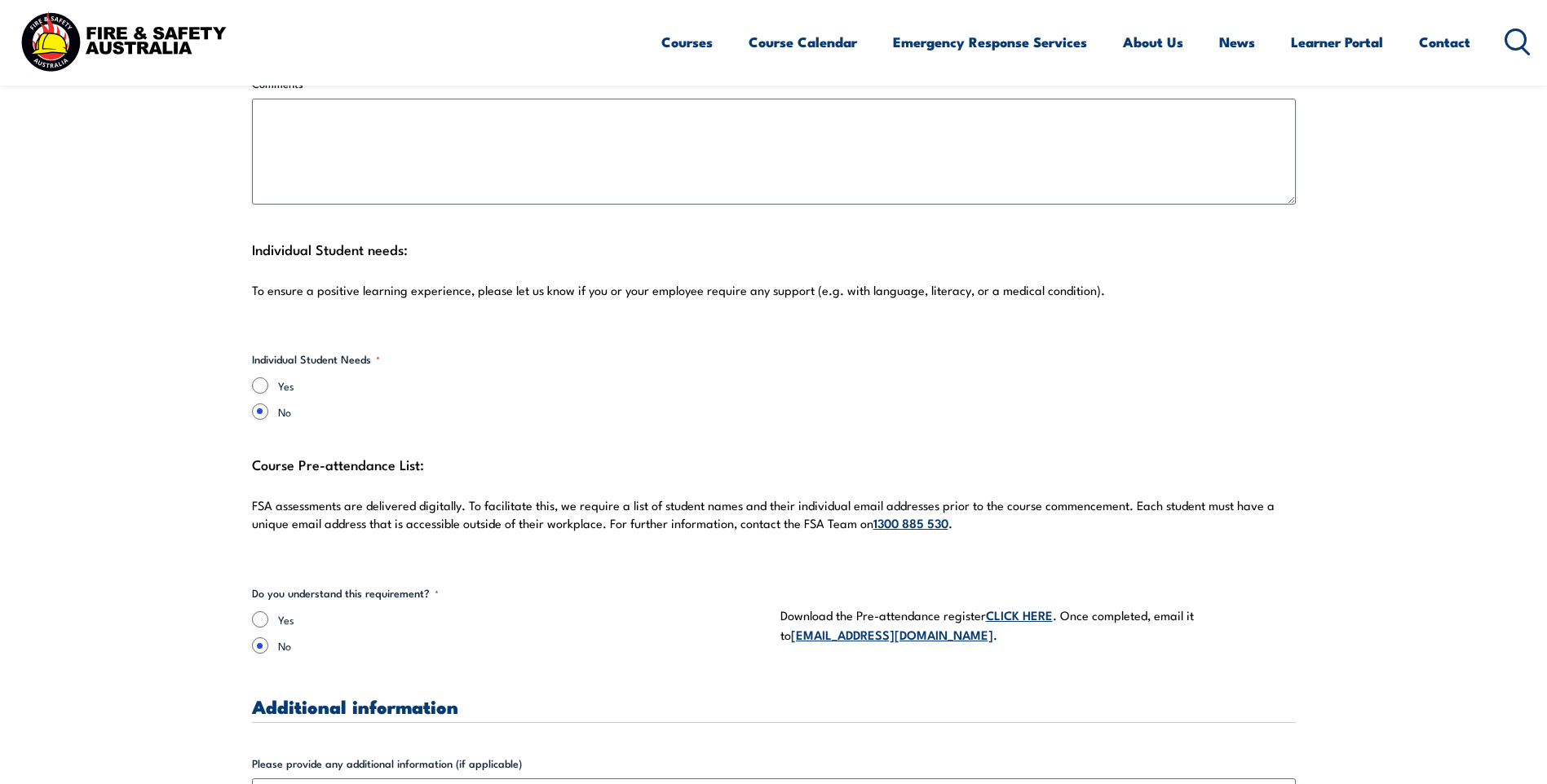
scroll to position [4376, 0]
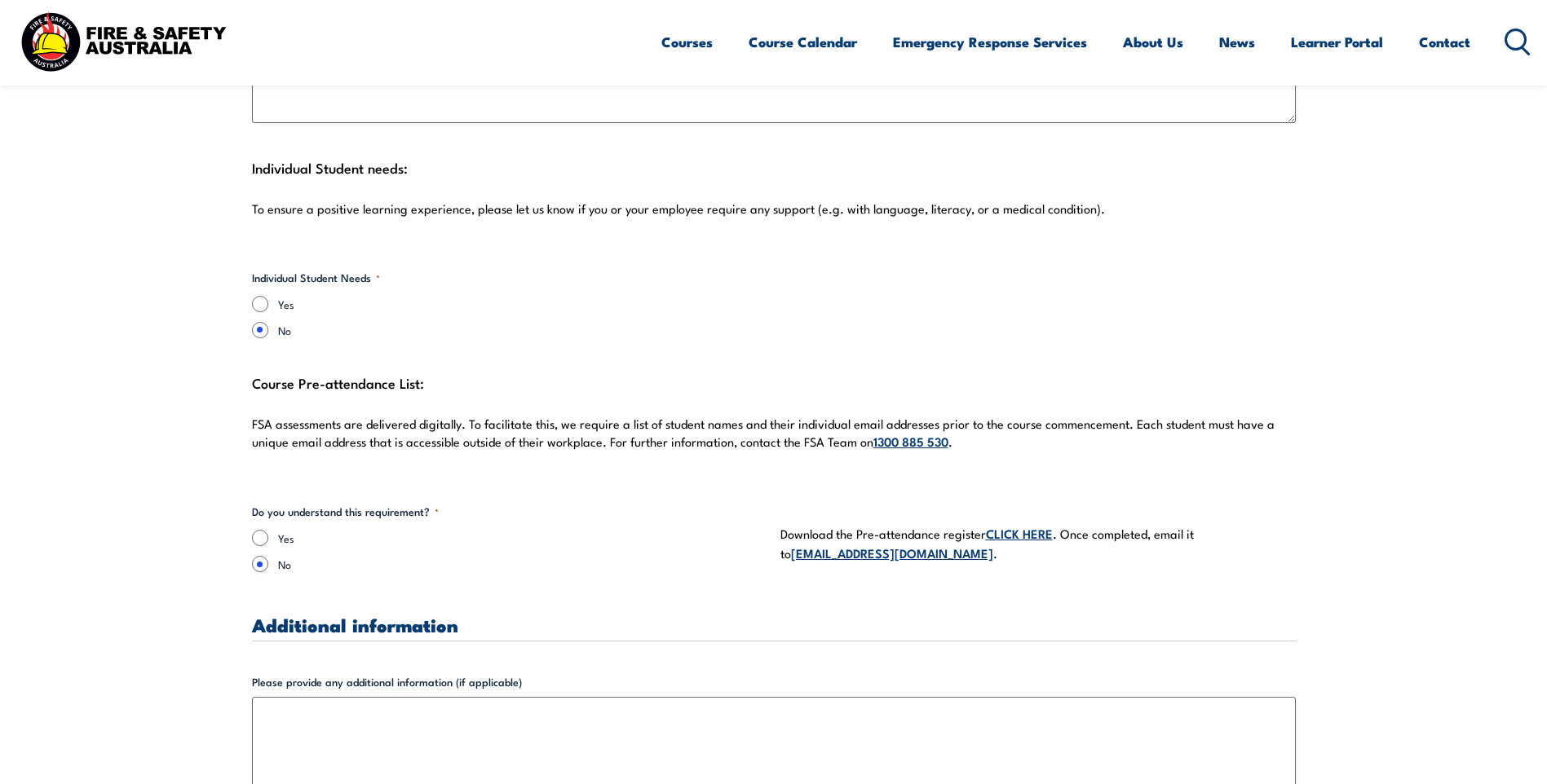
type input "Wardens"
click at [258, 530] on input "Yes" at bounding box center [260, 538] width 17 height 17
radio input "true"
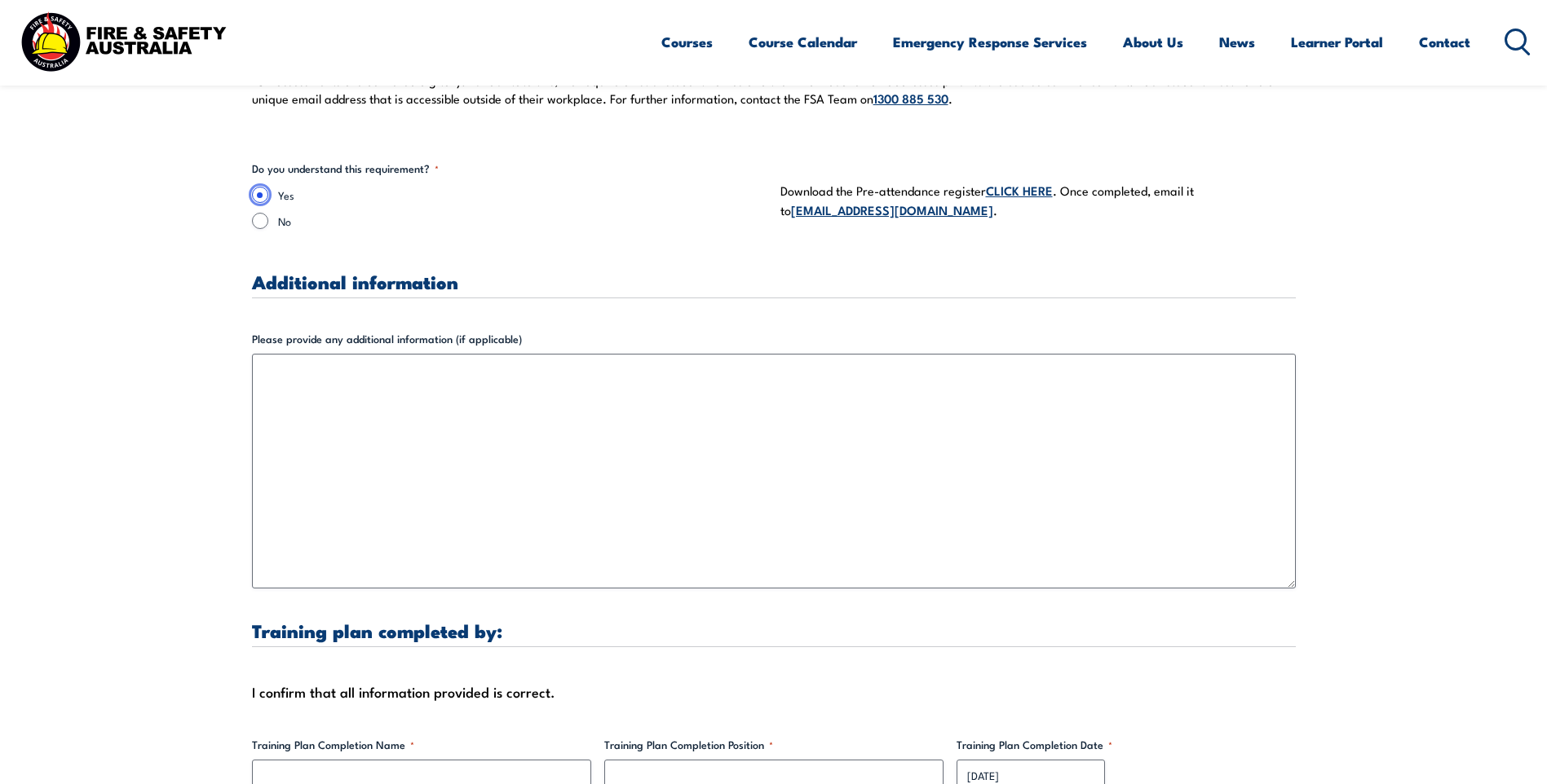
scroll to position [4783, 0]
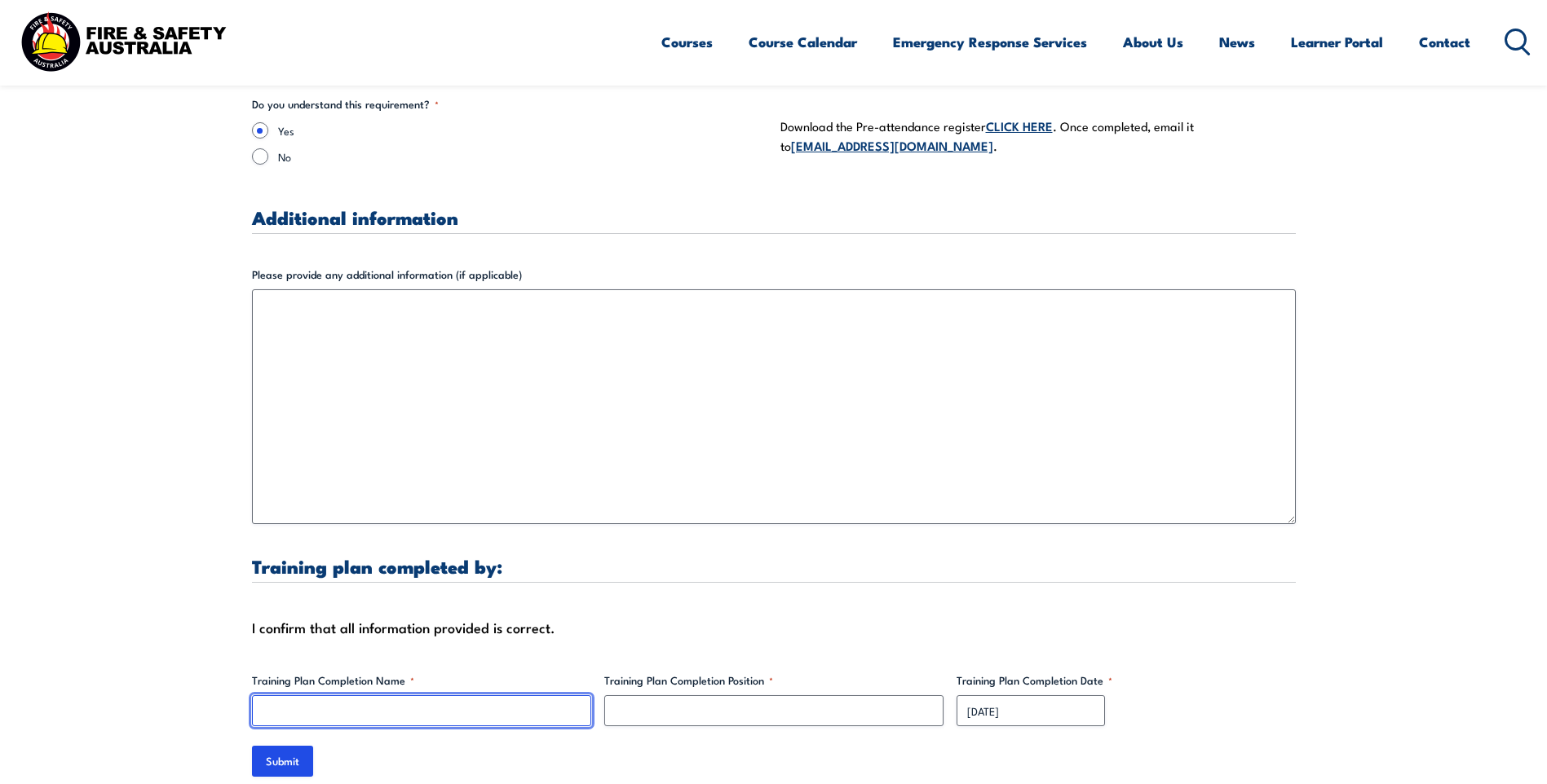
click at [289, 696] on input "Training Plan Completion Name *" at bounding box center [422, 712] width 339 height 31
type input "[PERSON_NAME]"
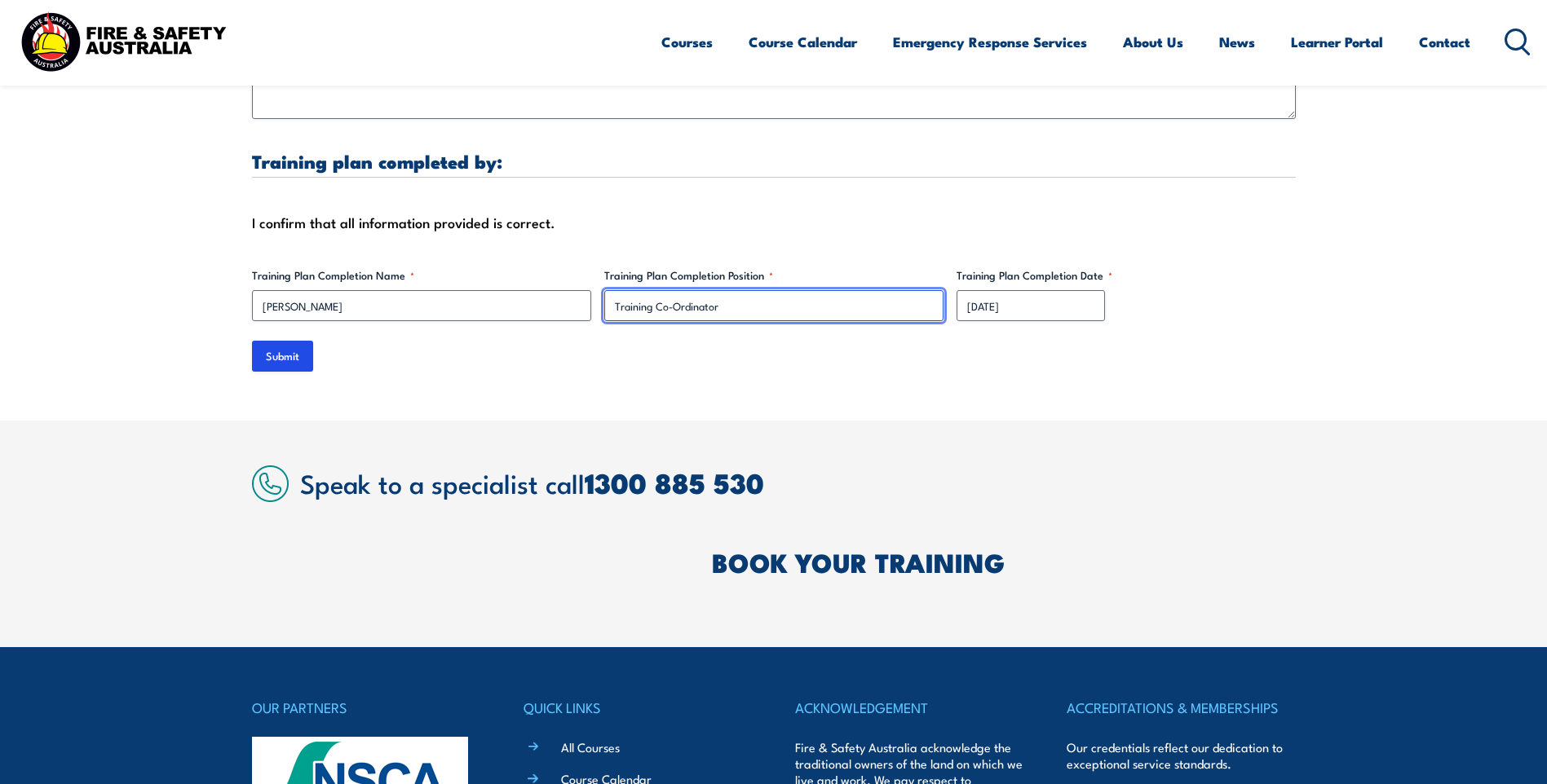
scroll to position [5191, 0]
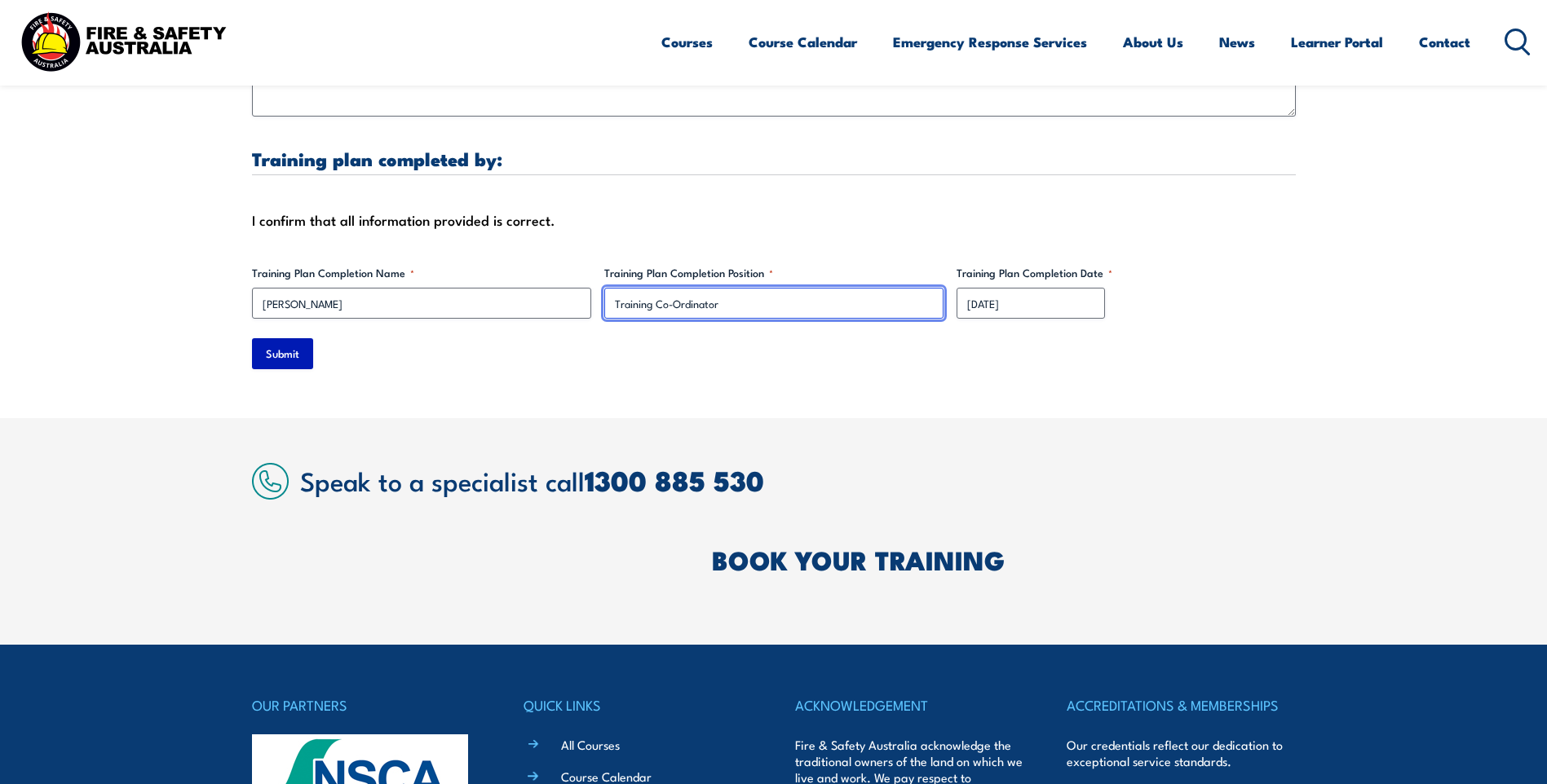
type input "Training Co-Ordinator"
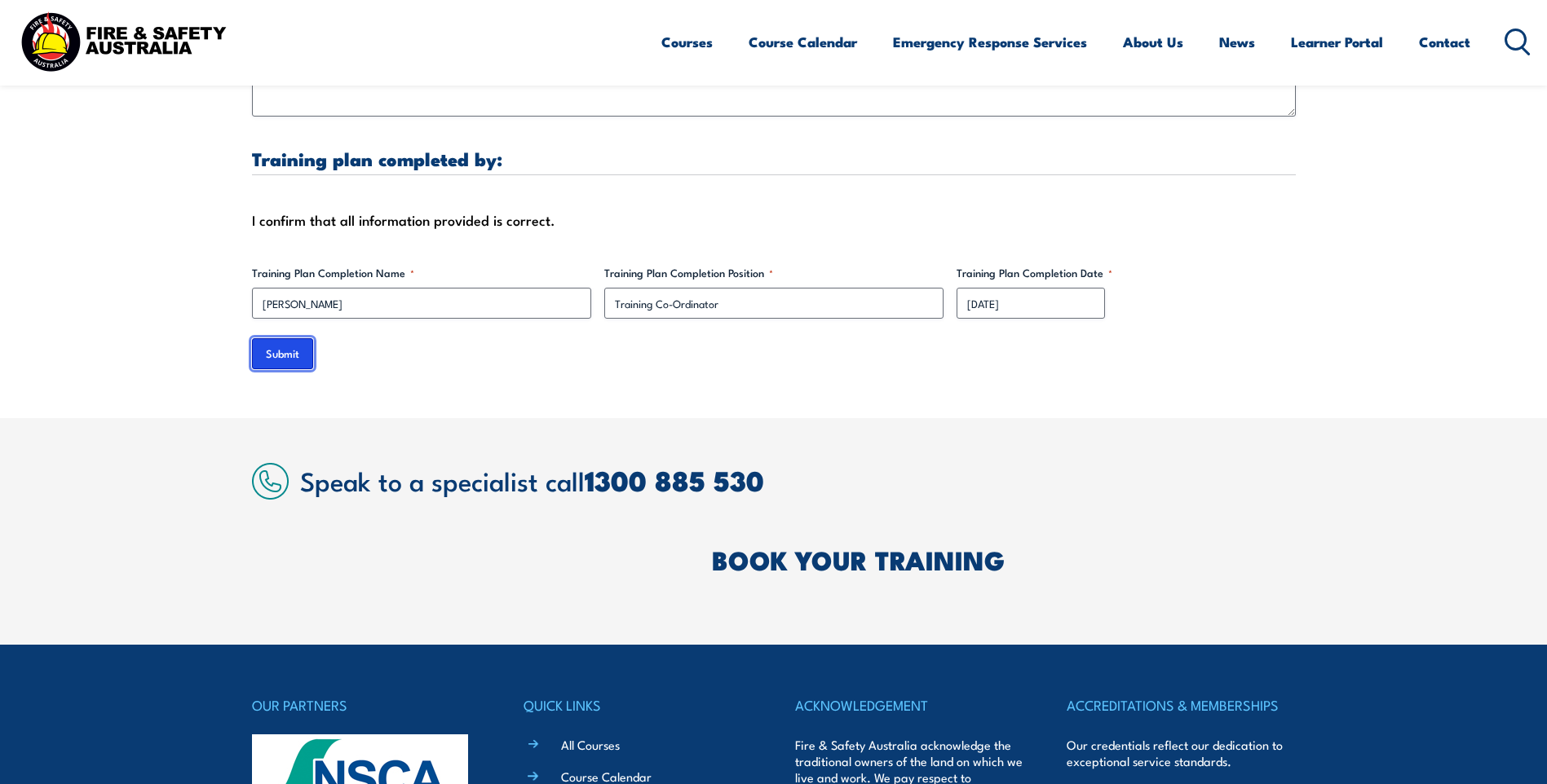
click at [286, 338] on input "Submit" at bounding box center [282, 354] width 61 height 31
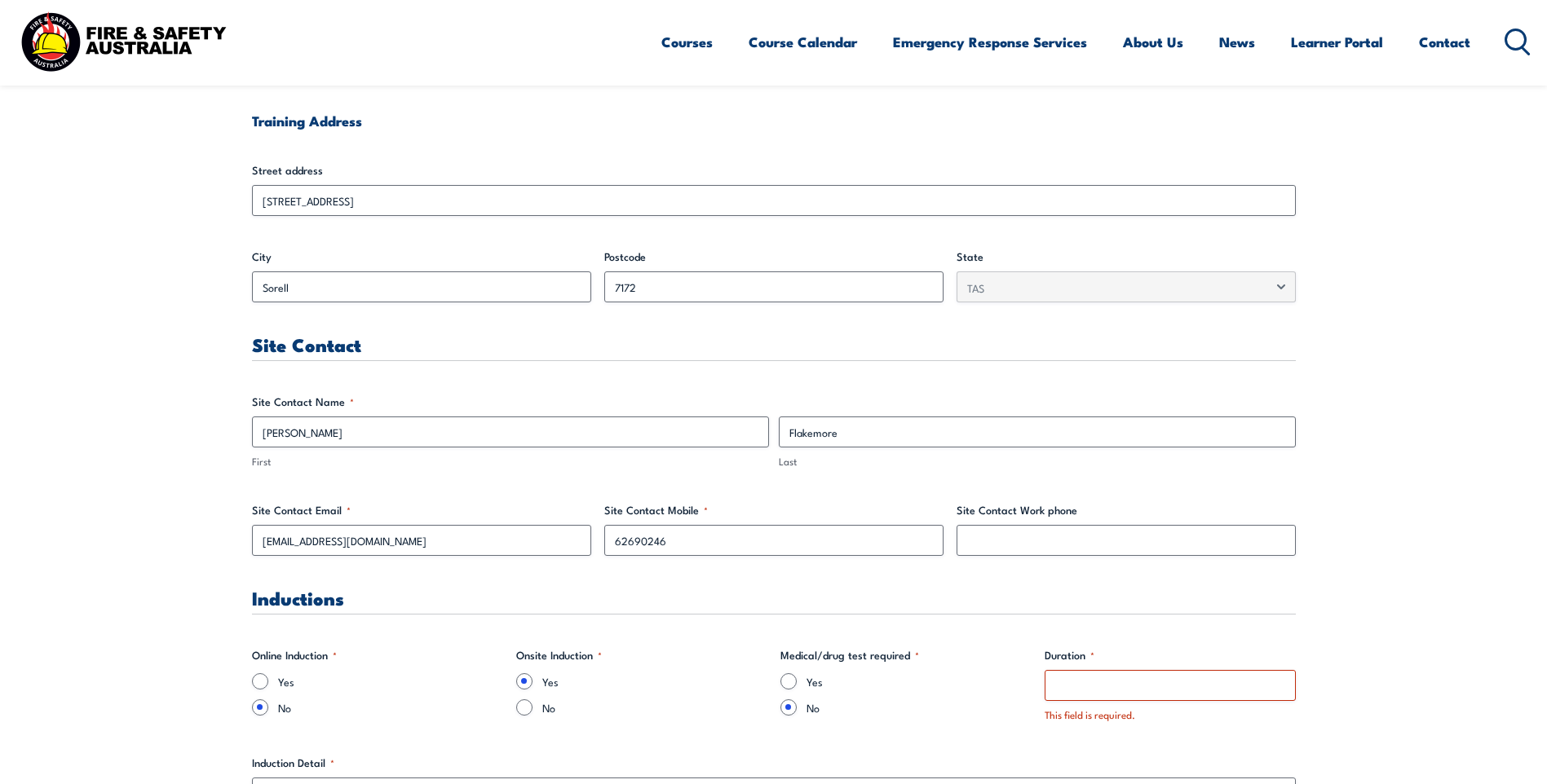
scroll to position [801, 0]
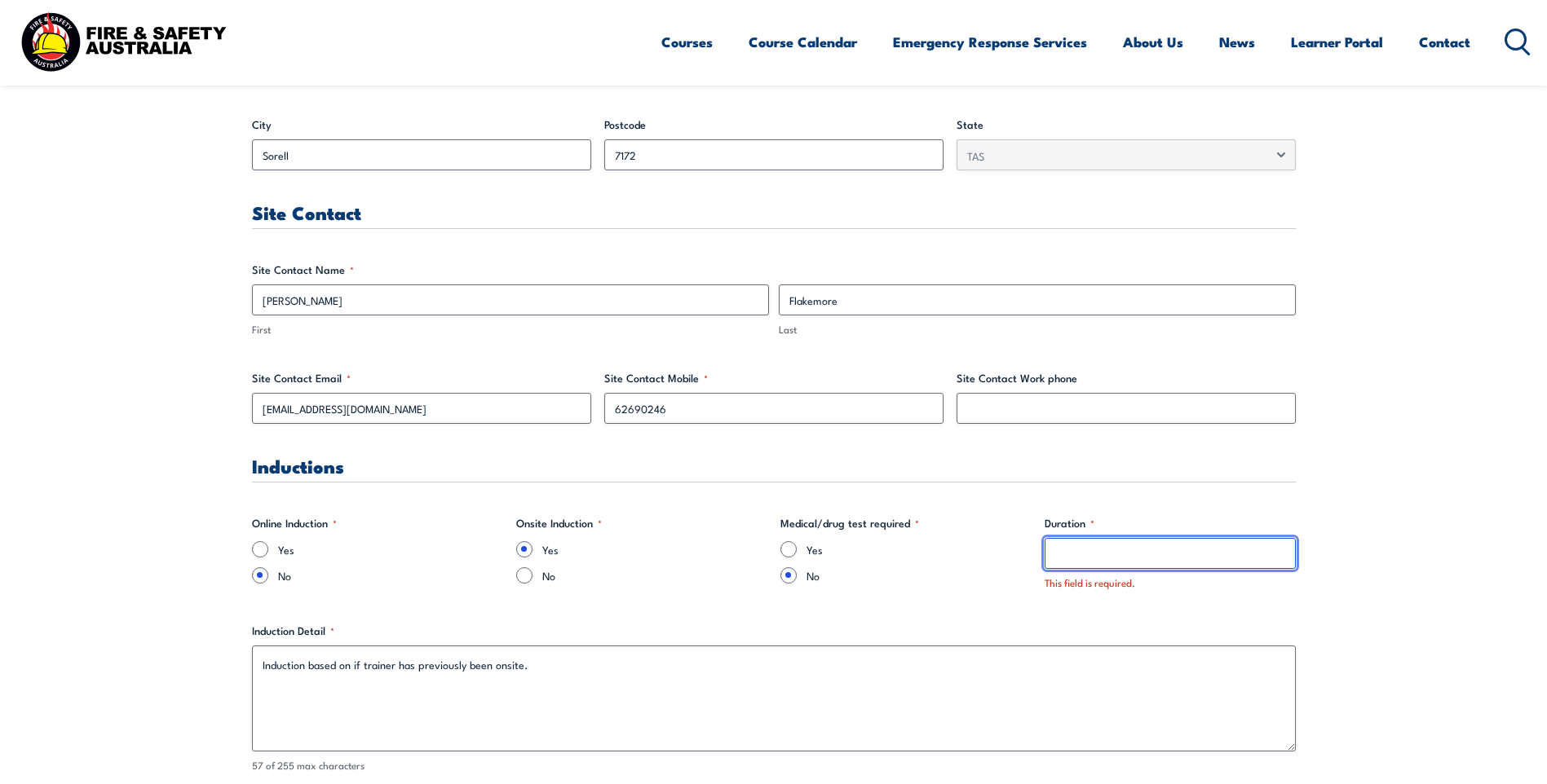
click at [1098, 559] on input "Duration *" at bounding box center [1170, 554] width 251 height 31
type input "1 hr"
drag, startPoint x: 1486, startPoint y: 602, endPoint x: 1458, endPoint y: 592, distance: 29.7
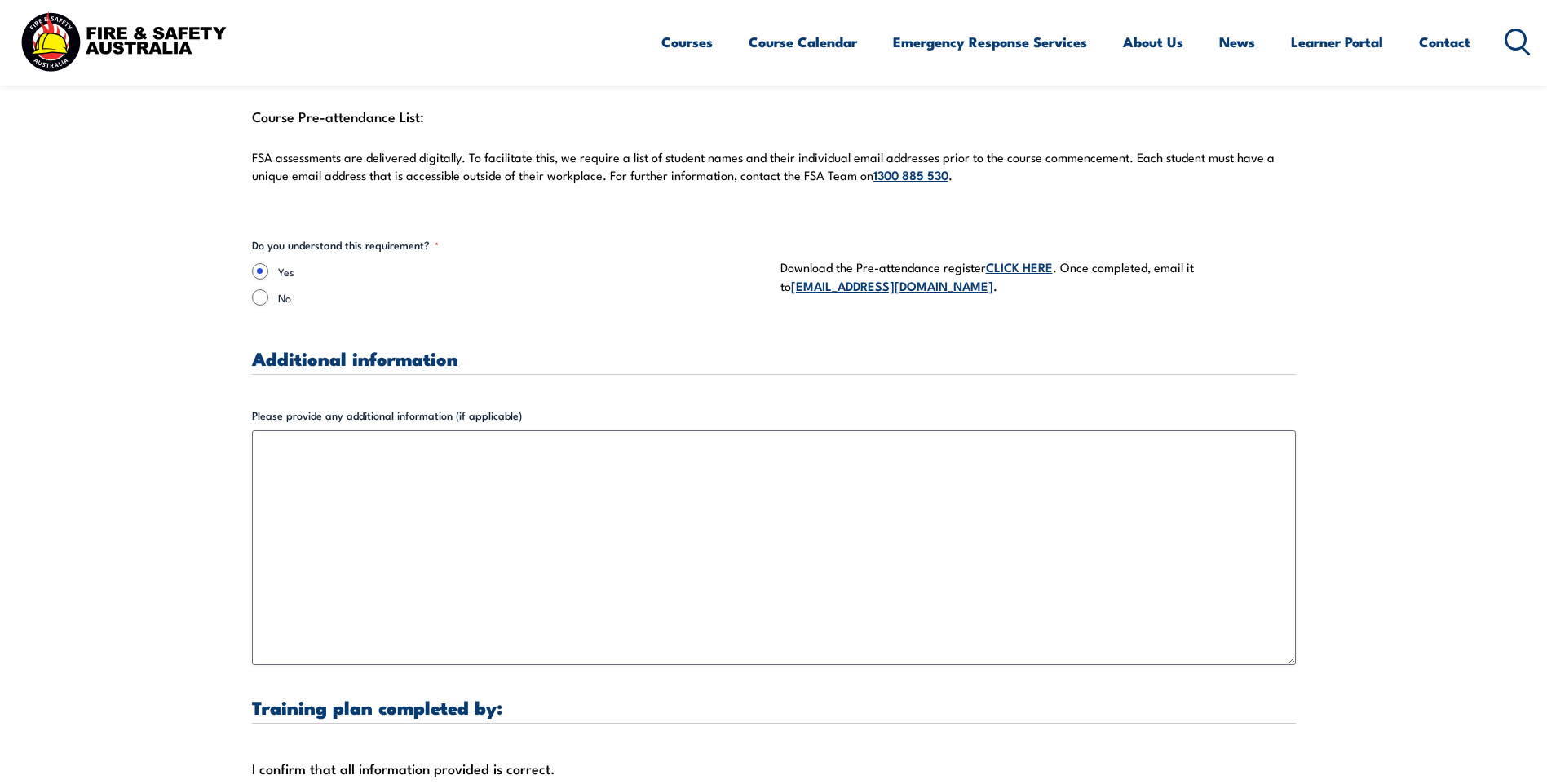
scroll to position [5123, 0]
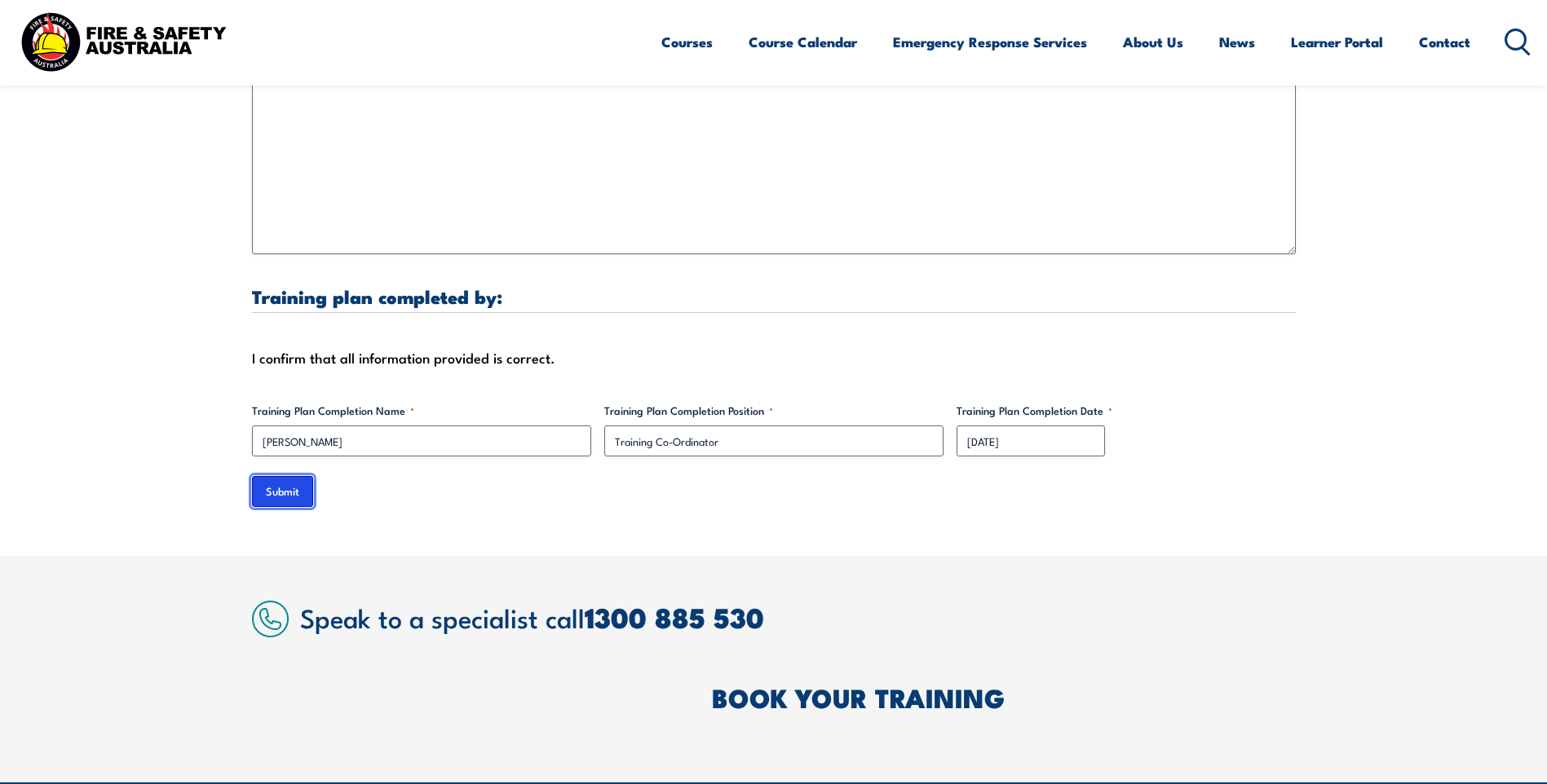
click at [274, 477] on input "Submit" at bounding box center [282, 491] width 61 height 31
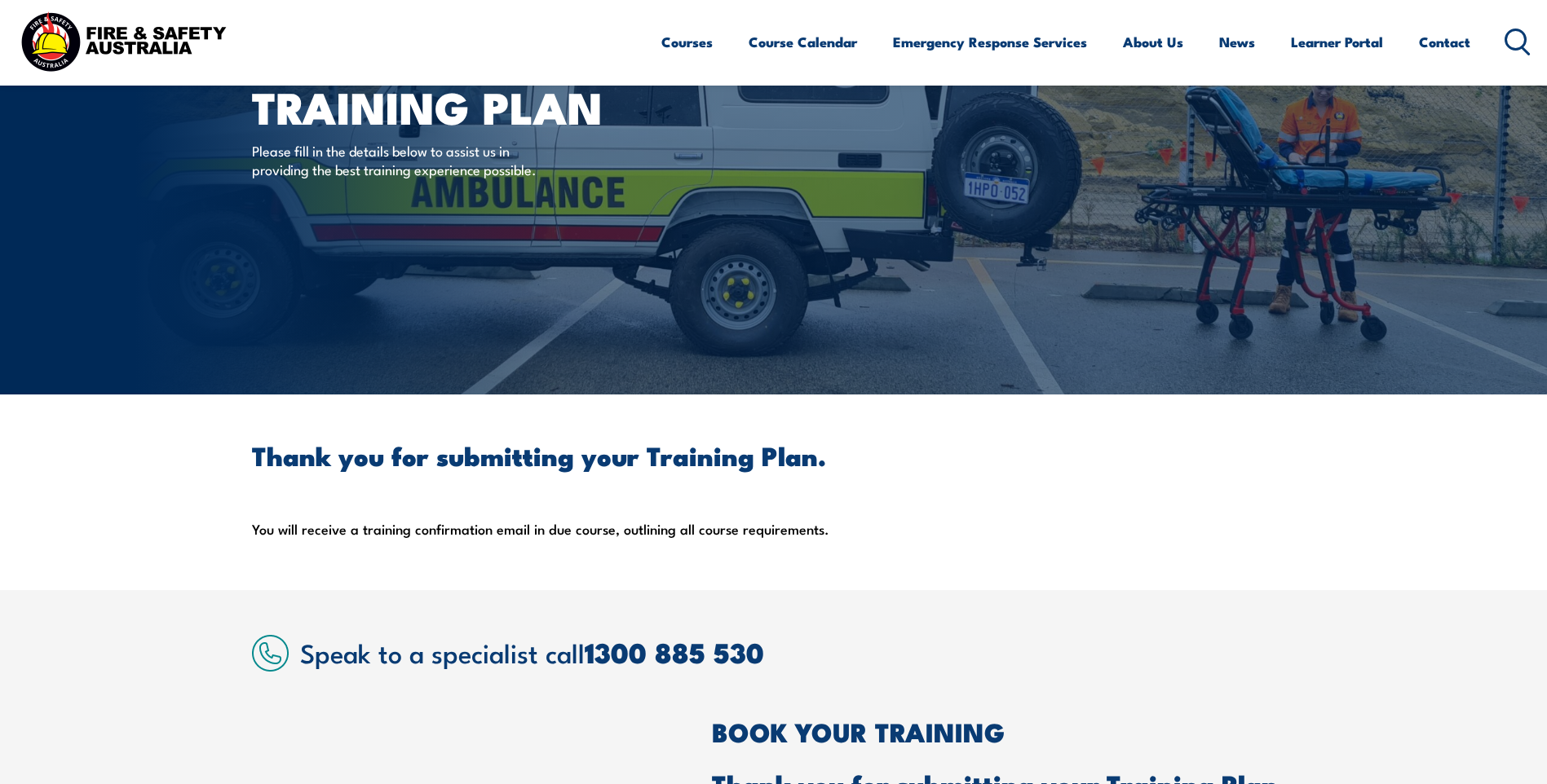
scroll to position [0, 0]
